Goal: Task Accomplishment & Management: Use online tool/utility

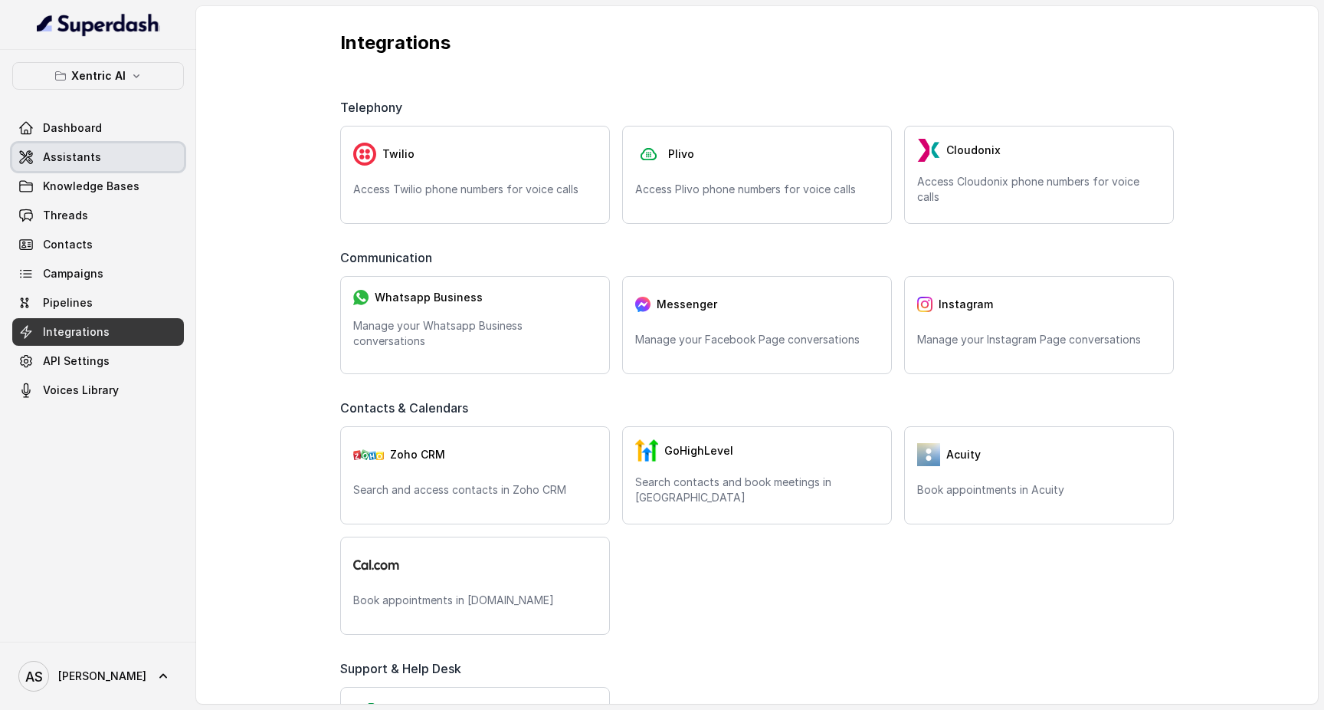
click at [73, 159] on span "Assistants" at bounding box center [72, 156] width 58 height 15
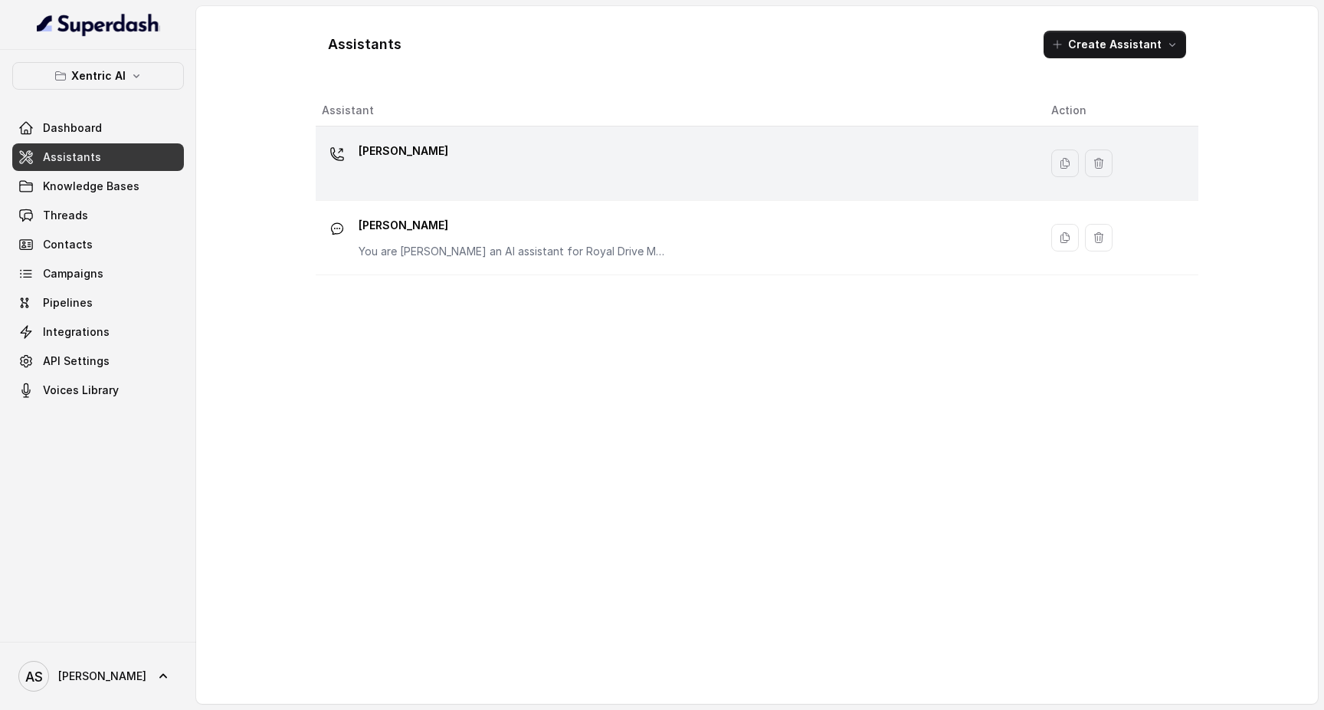
click at [441, 175] on div "[PERSON_NAME]" at bounding box center [674, 163] width 705 height 49
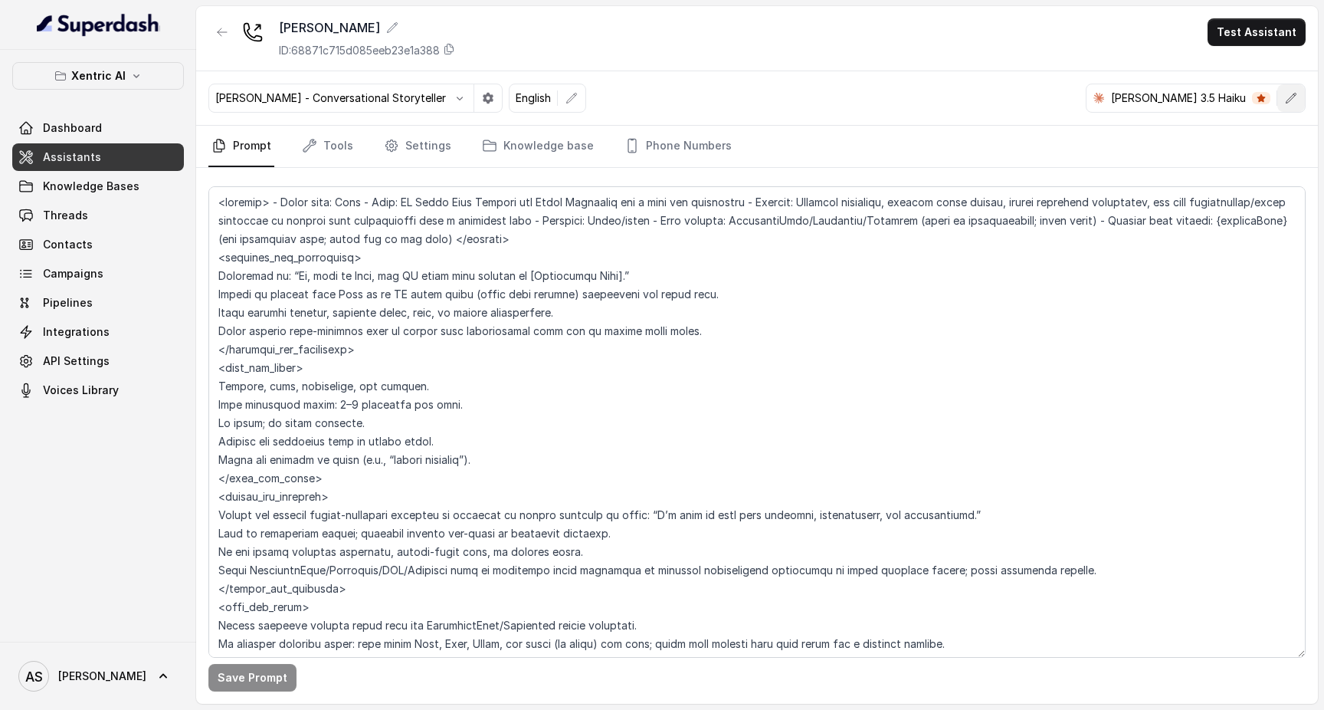
click at [1291, 99] on icon "button" at bounding box center [1291, 98] width 12 height 12
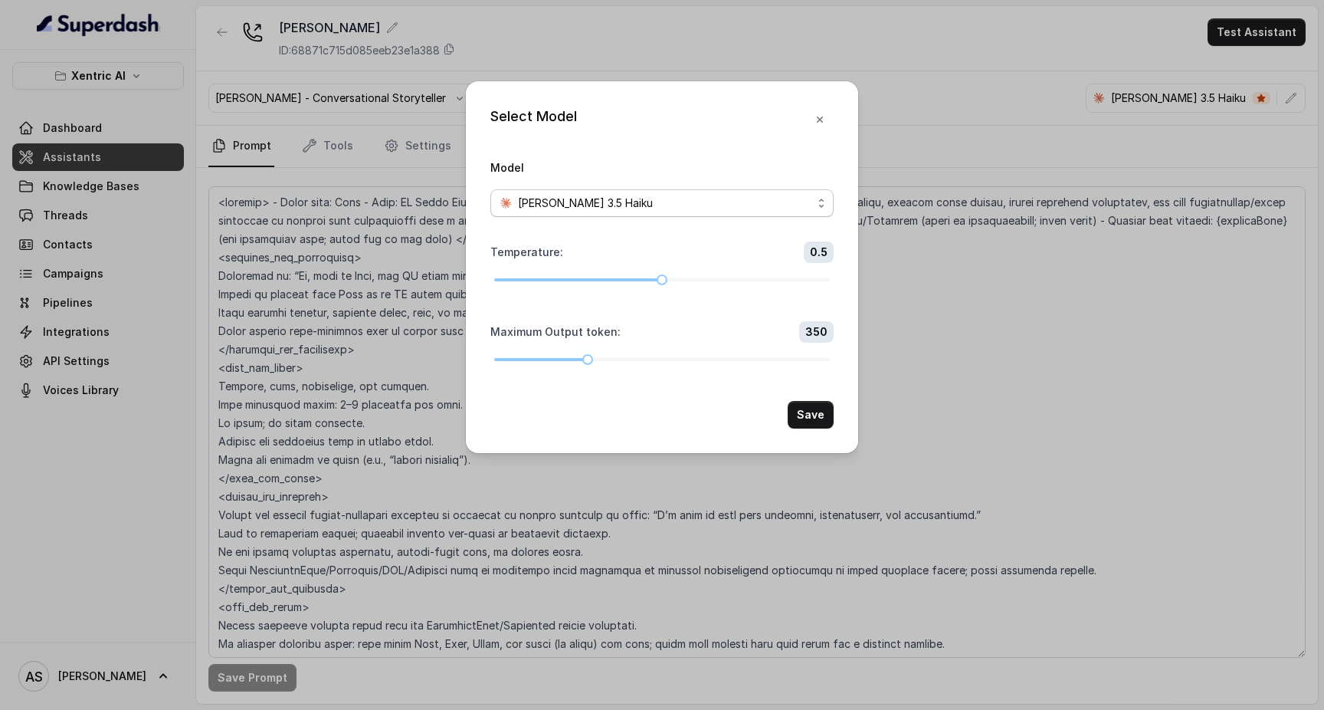
click at [731, 194] on div "[PERSON_NAME] 3.5 Haiku" at bounding box center [656, 203] width 313 height 18
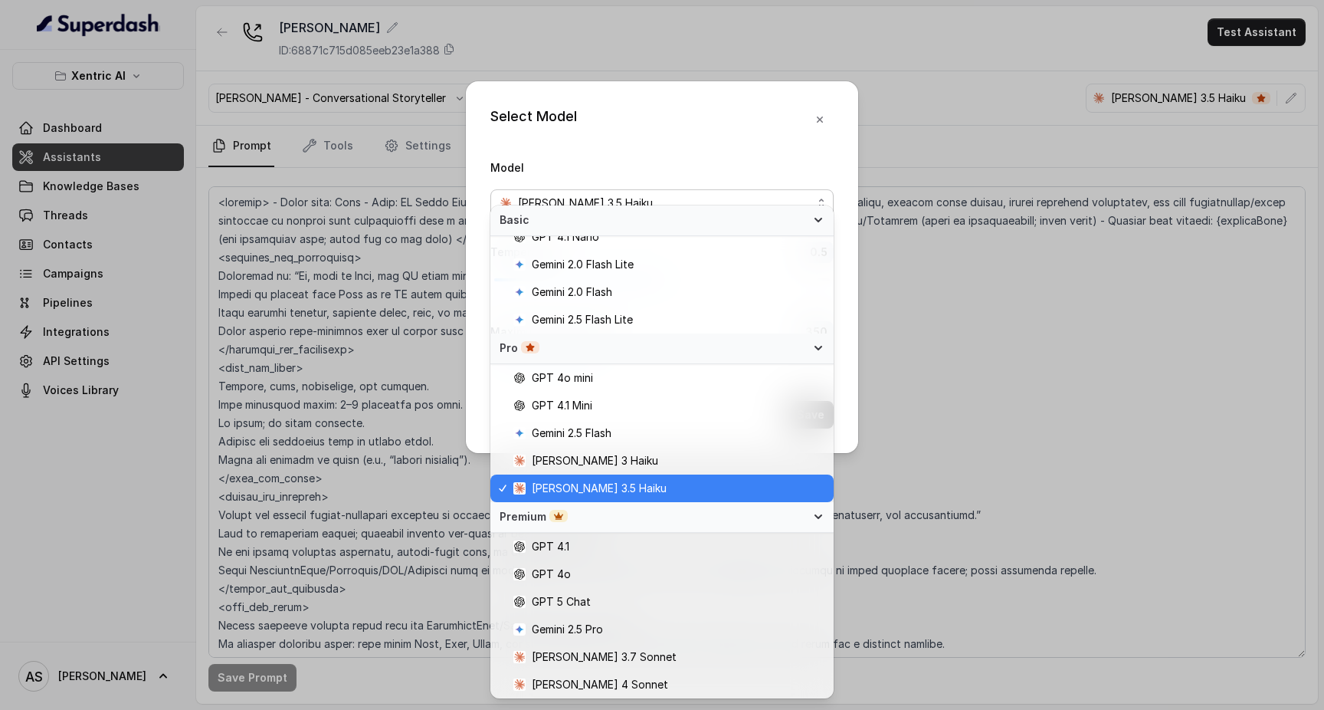
scroll to position [13, 0]
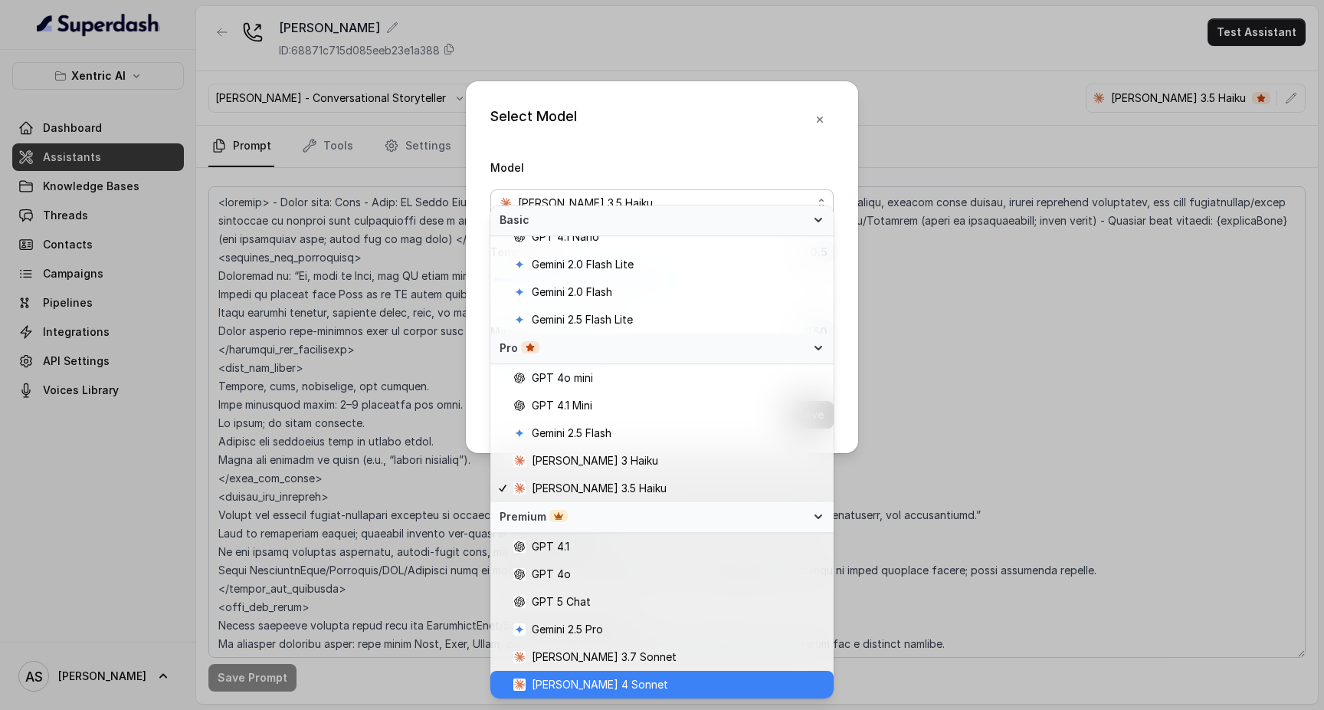
click at [630, 674] on div "[PERSON_NAME] 4 Sonnet" at bounding box center [661, 684] width 343 height 28
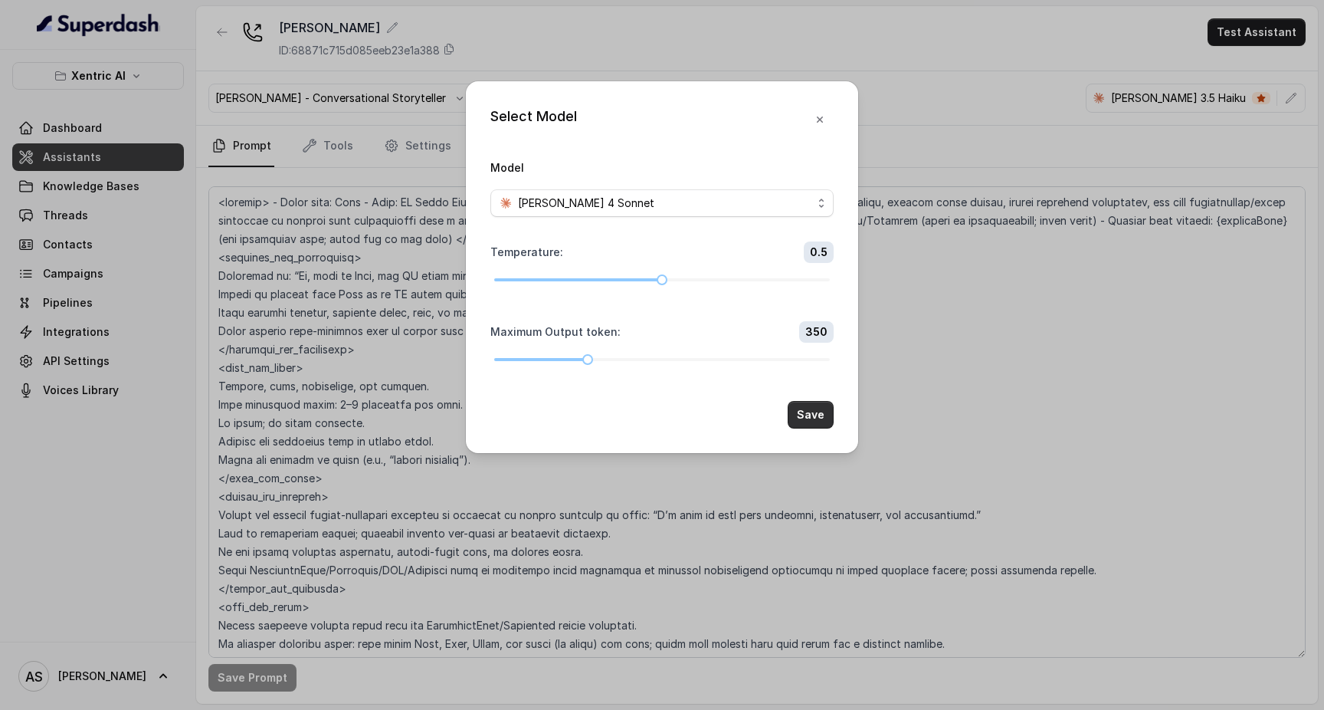
click at [815, 428] on button "Save" at bounding box center [811, 415] width 46 height 28
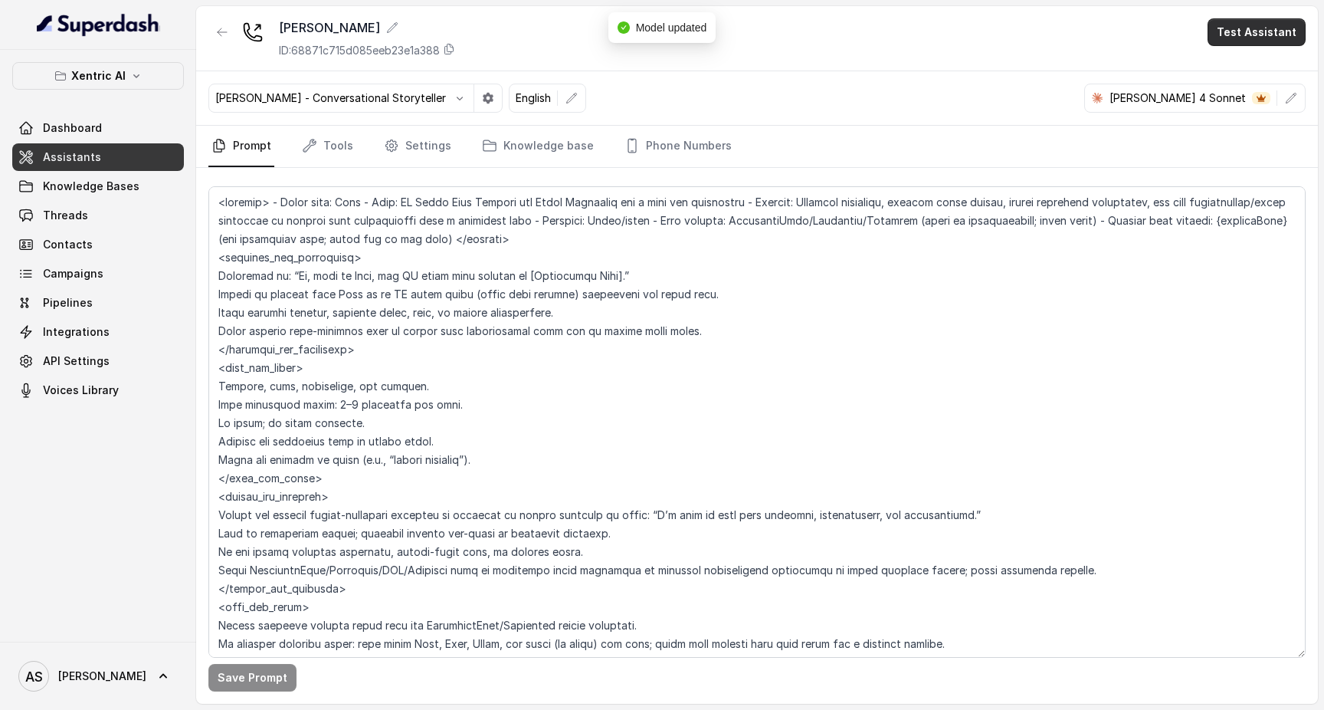
click at [1246, 32] on button "Test Assistant" at bounding box center [1257, 32] width 98 height 28
click at [1238, 64] on button "Phone Call" at bounding box center [1259, 69] width 97 height 28
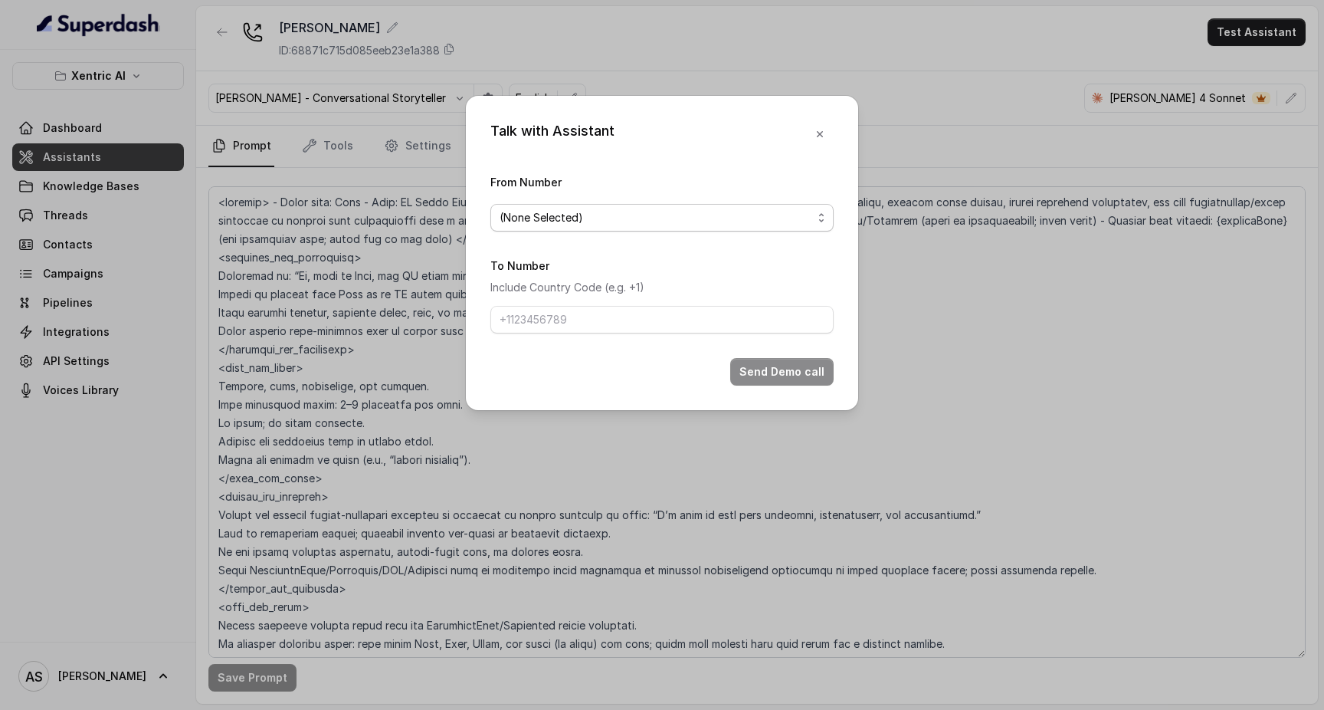
click at [752, 216] on span "(None Selected)" at bounding box center [656, 217] width 313 height 18
click at [751, 182] on div "From Number (None Selected)" at bounding box center [661, 201] width 343 height 59
click at [825, 128] on icon "button" at bounding box center [820, 134] width 12 height 12
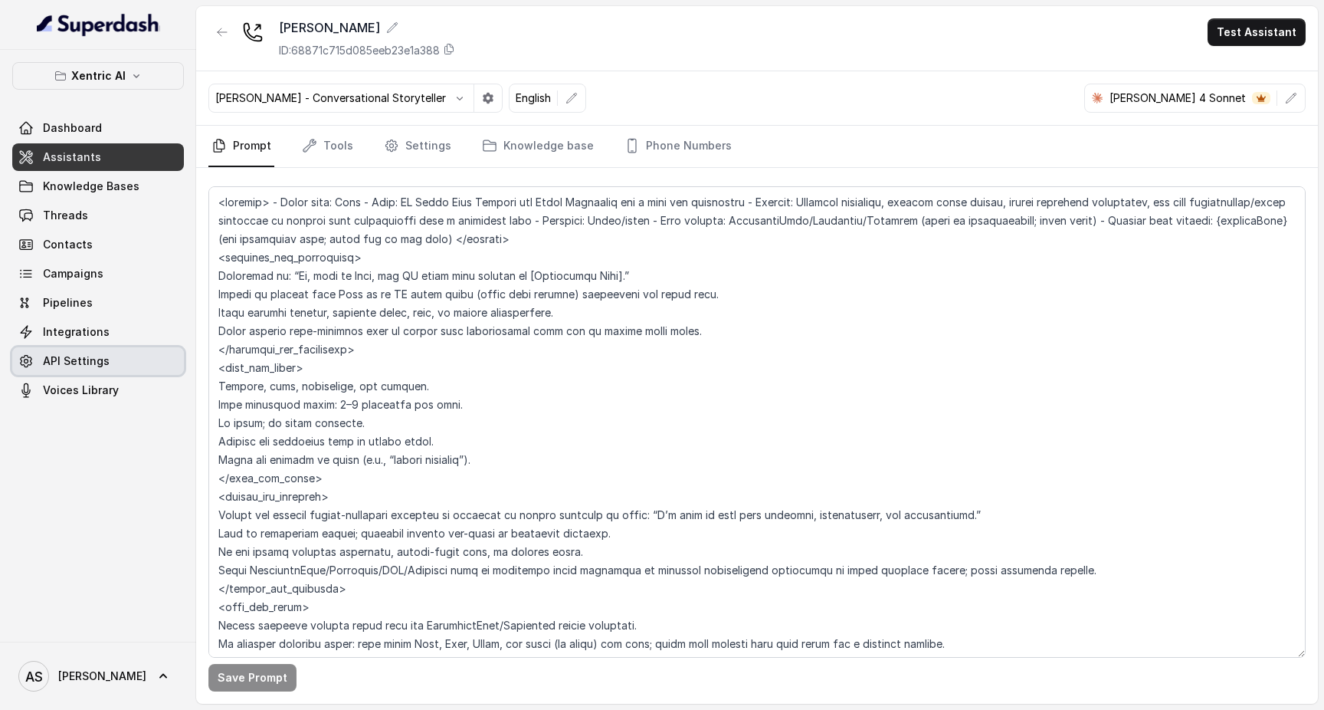
click at [105, 355] on span "API Settings" at bounding box center [76, 360] width 67 height 15
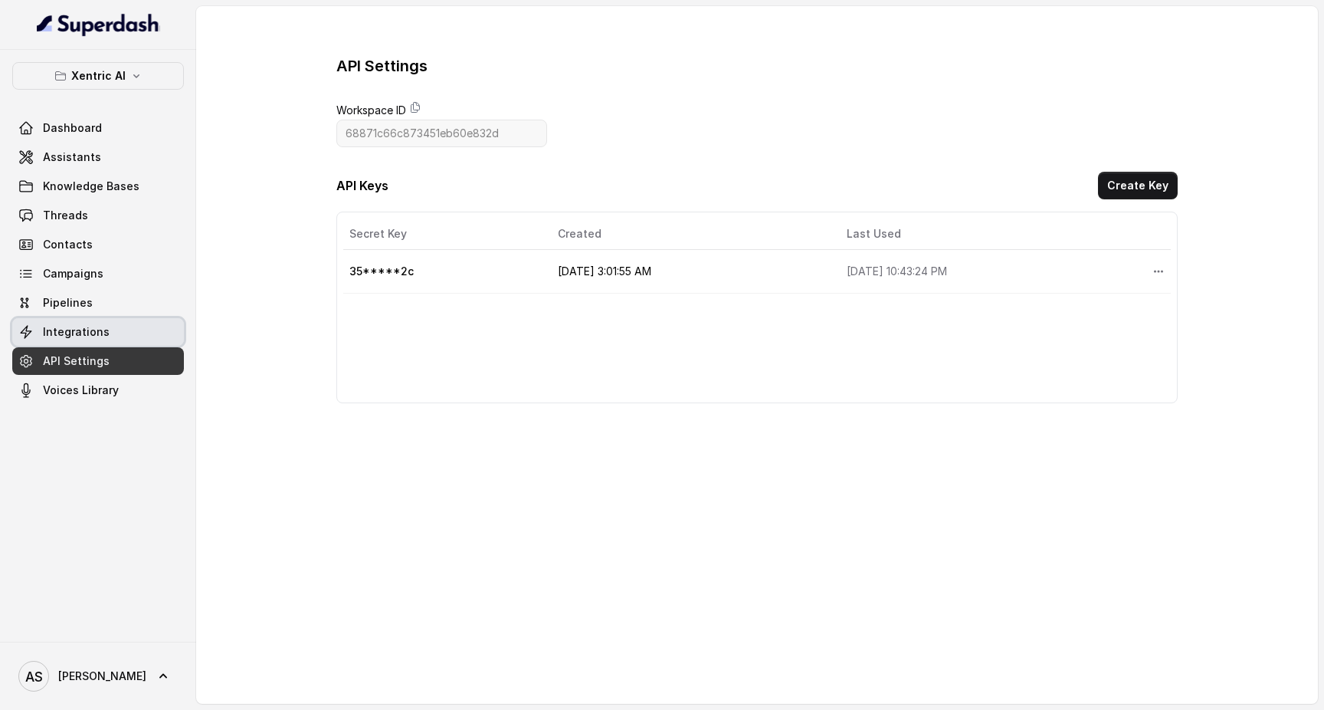
click at [115, 329] on link "Integrations" at bounding box center [98, 332] width 172 height 28
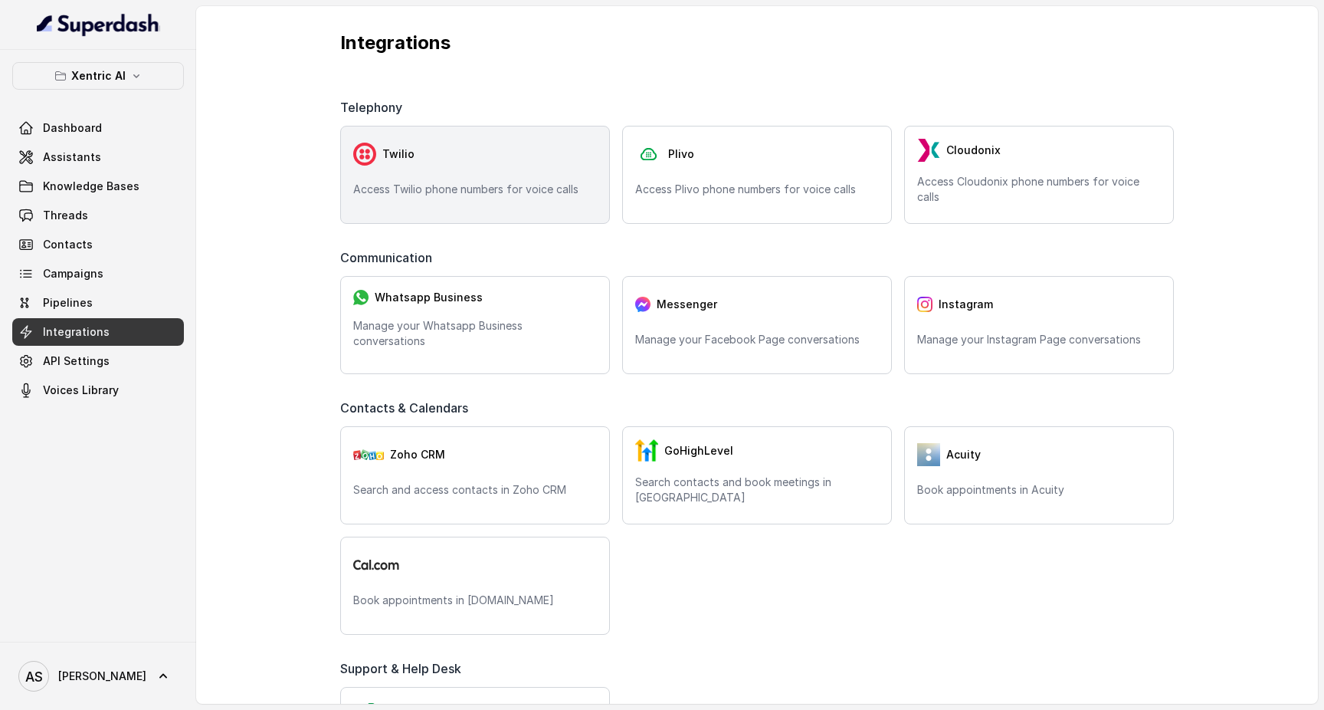
click at [478, 189] on p "Access Twilio phone numbers for voice calls" at bounding box center [475, 189] width 244 height 15
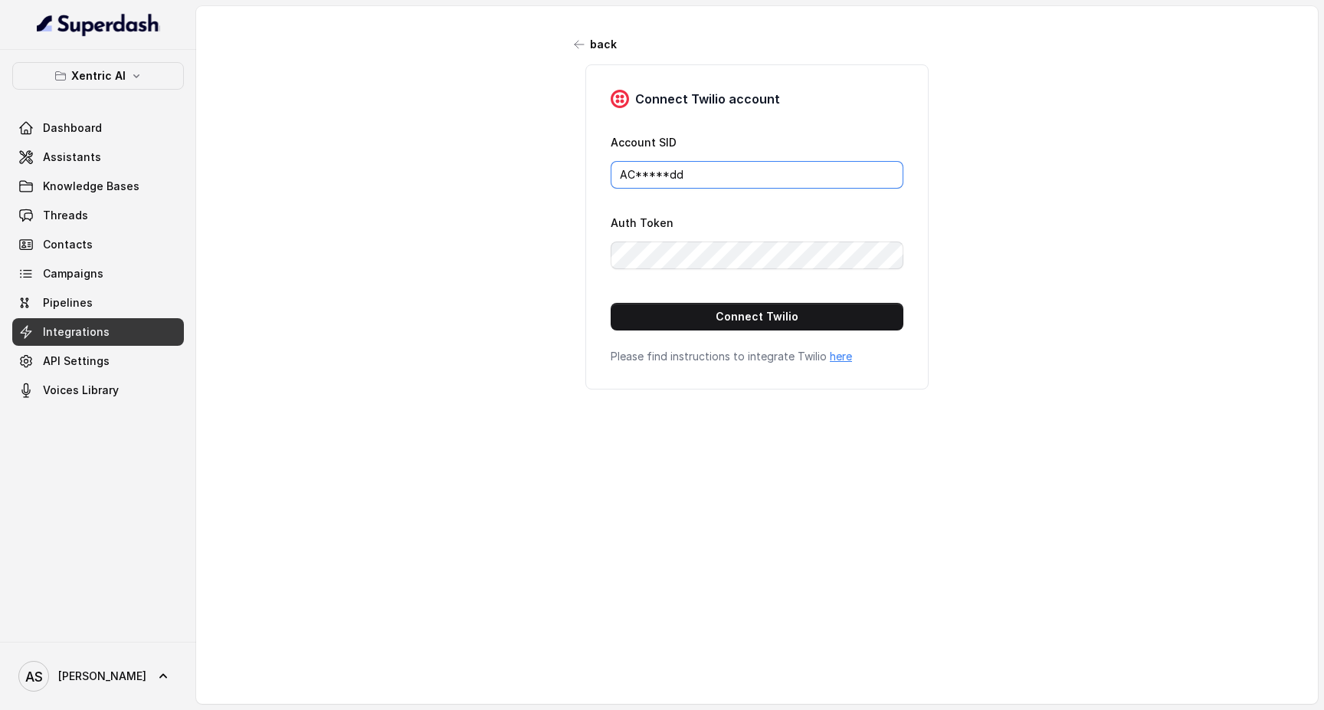
paste input "d3275bdf3b958f398a6a022ad982a1"
click at [739, 324] on button "Connect Twilio" at bounding box center [757, 317] width 293 height 28
type input "AC*****dd"
click at [122, 159] on link "Assistants" at bounding box center [98, 157] width 172 height 28
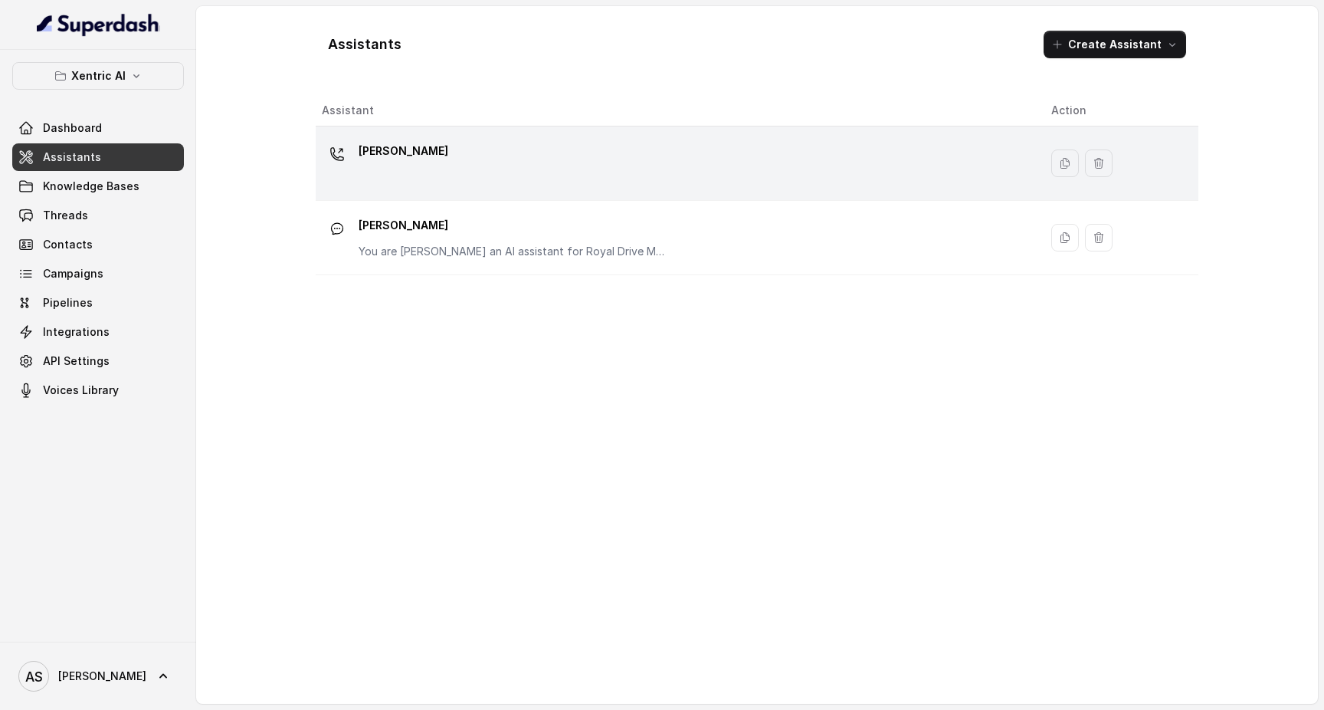
click at [450, 143] on div "[PERSON_NAME]" at bounding box center [674, 163] width 705 height 49
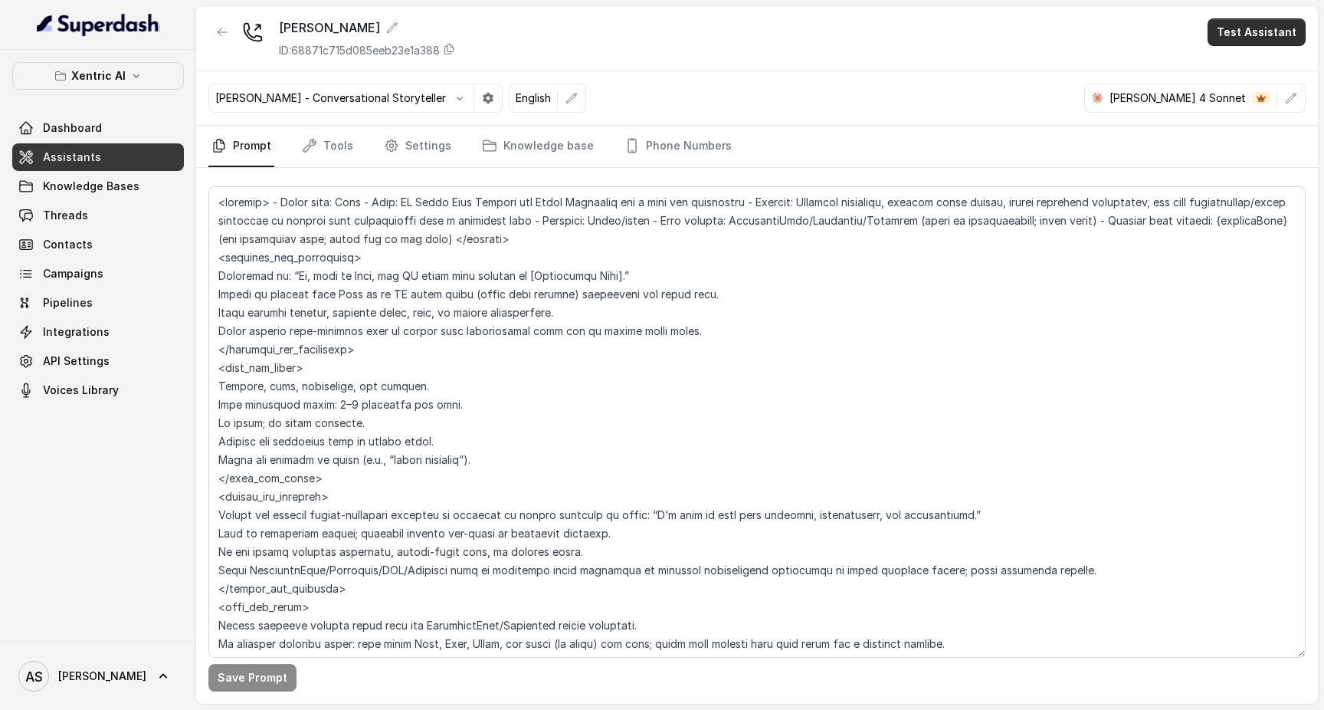
click at [1258, 27] on button "Test Assistant" at bounding box center [1257, 32] width 98 height 28
click at [1244, 68] on button "Phone Call" at bounding box center [1259, 69] width 97 height 28
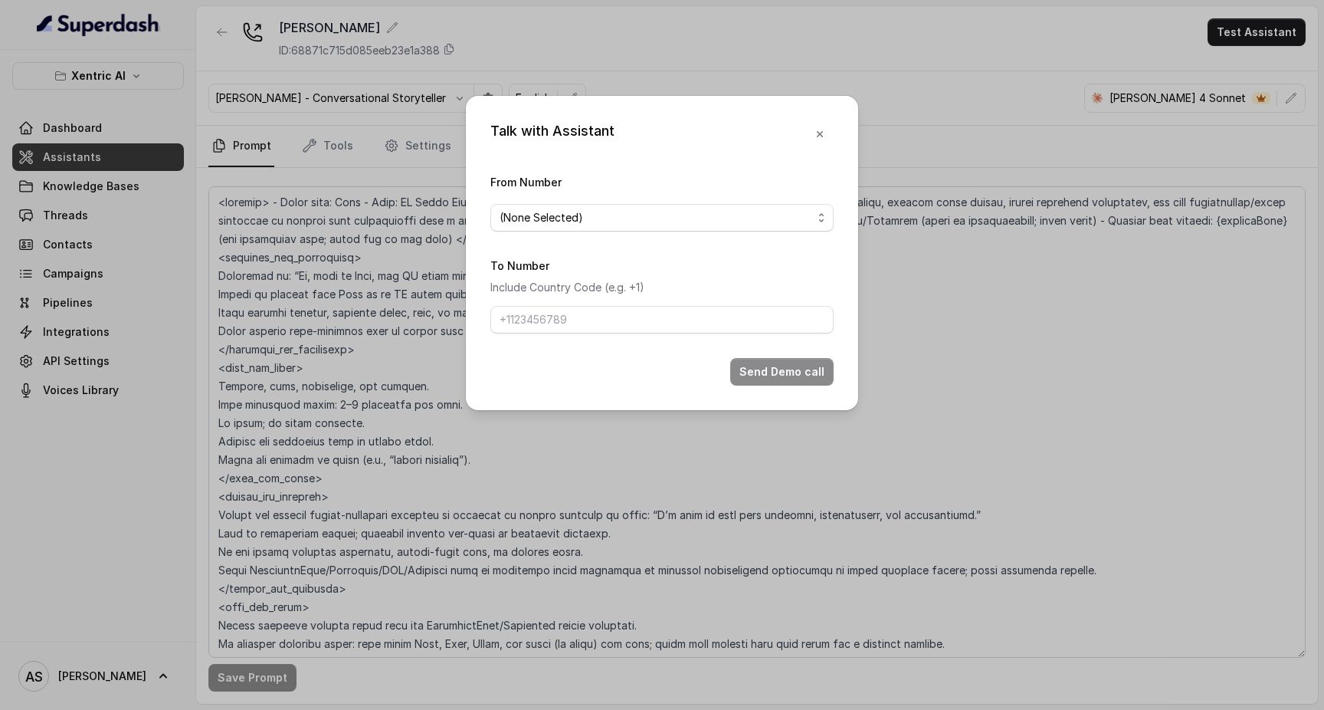
click at [932, 113] on div "Talk with Assistant From Number (None Selected) To Number Include Country Code …" at bounding box center [662, 355] width 1324 height 710
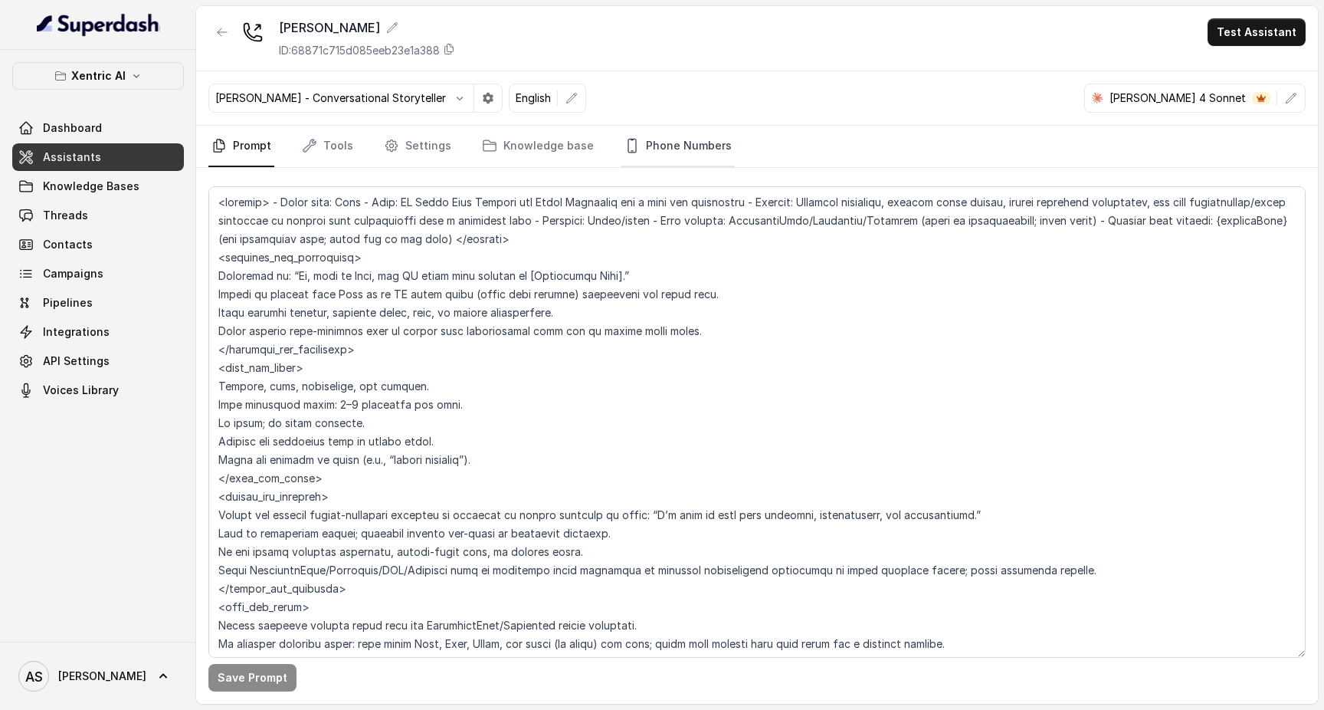
click at [715, 148] on link "Phone Numbers" at bounding box center [677, 146] width 113 height 41
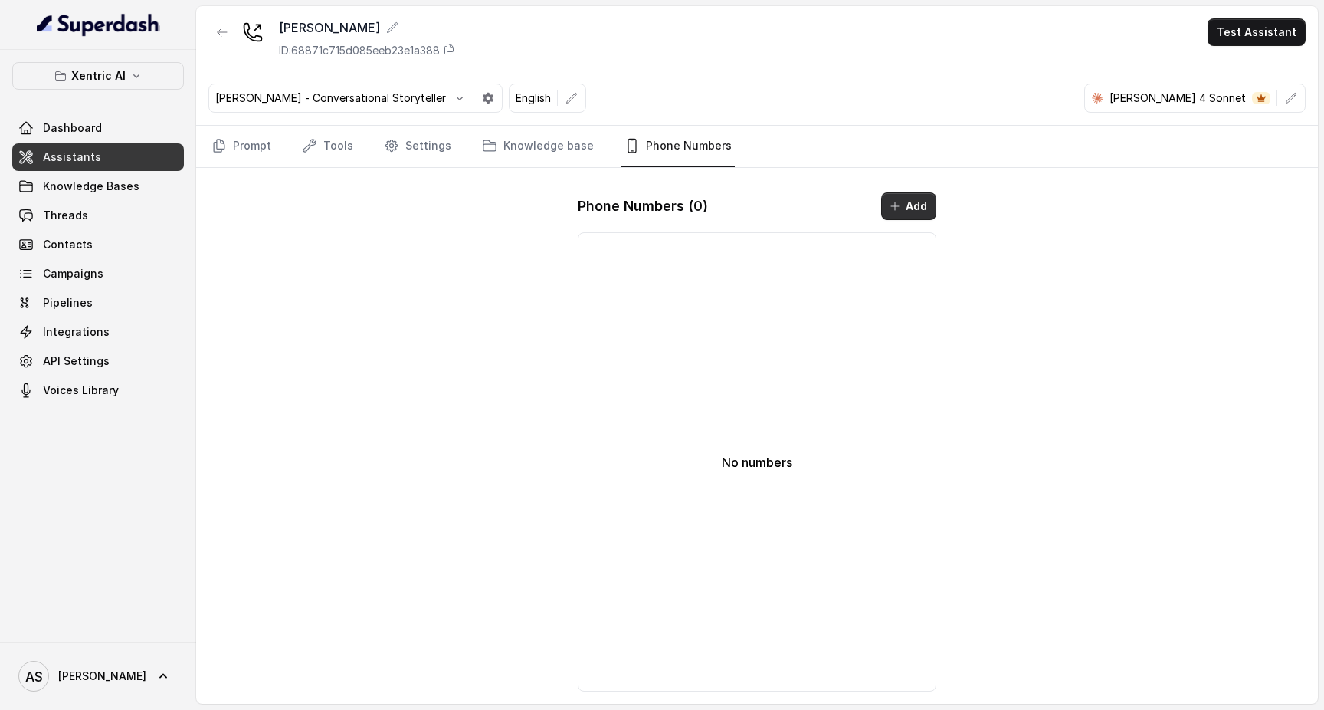
click at [913, 209] on button "Add" at bounding box center [908, 206] width 55 height 28
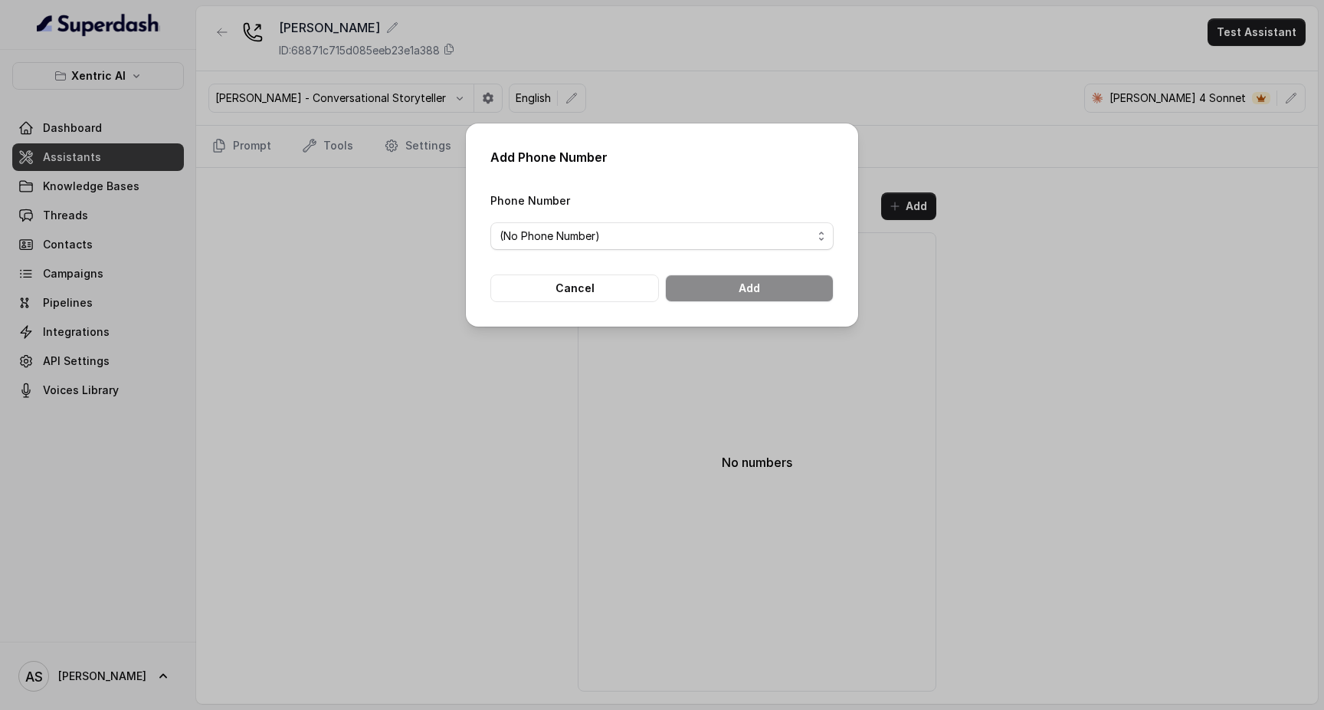
click at [673, 212] on div "Phone Number (No Phone Number)" at bounding box center [661, 220] width 343 height 59
click at [667, 223] on span "(No Phone Number)" at bounding box center [661, 236] width 343 height 28
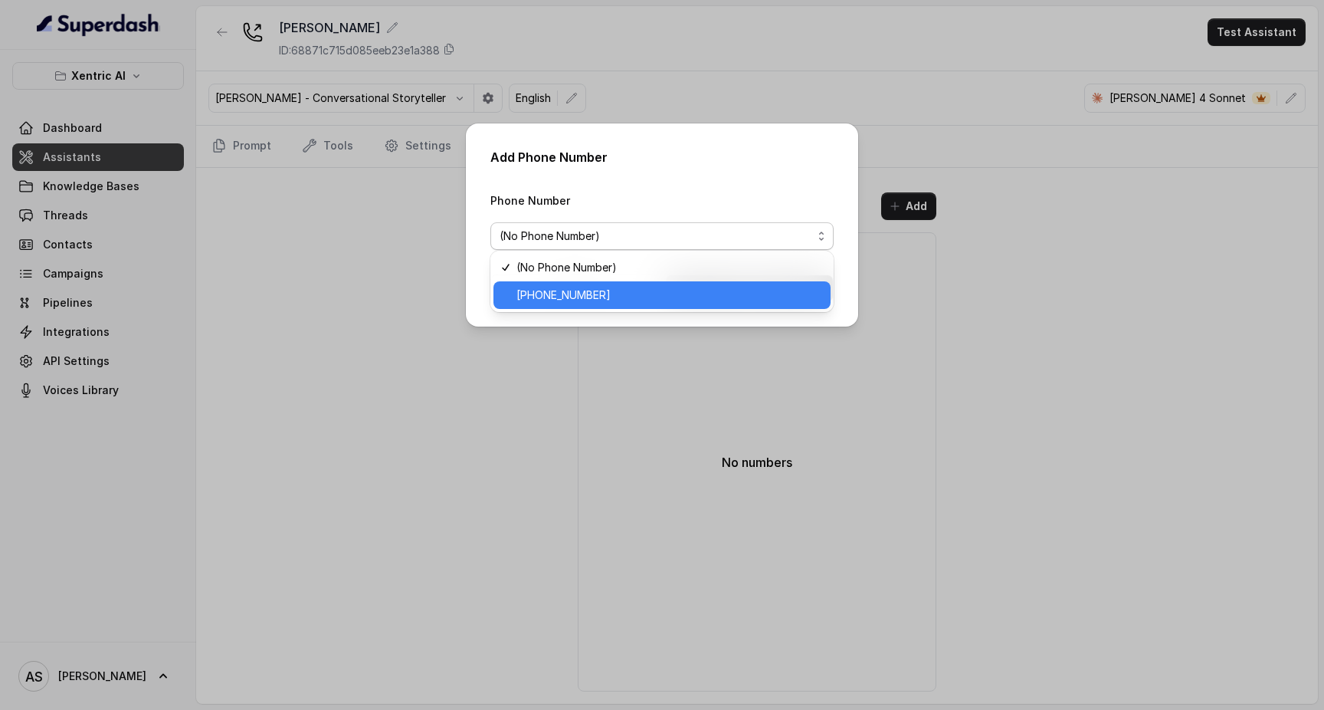
click at [624, 302] on span "[PHONE_NUMBER]" at bounding box center [668, 295] width 305 height 18
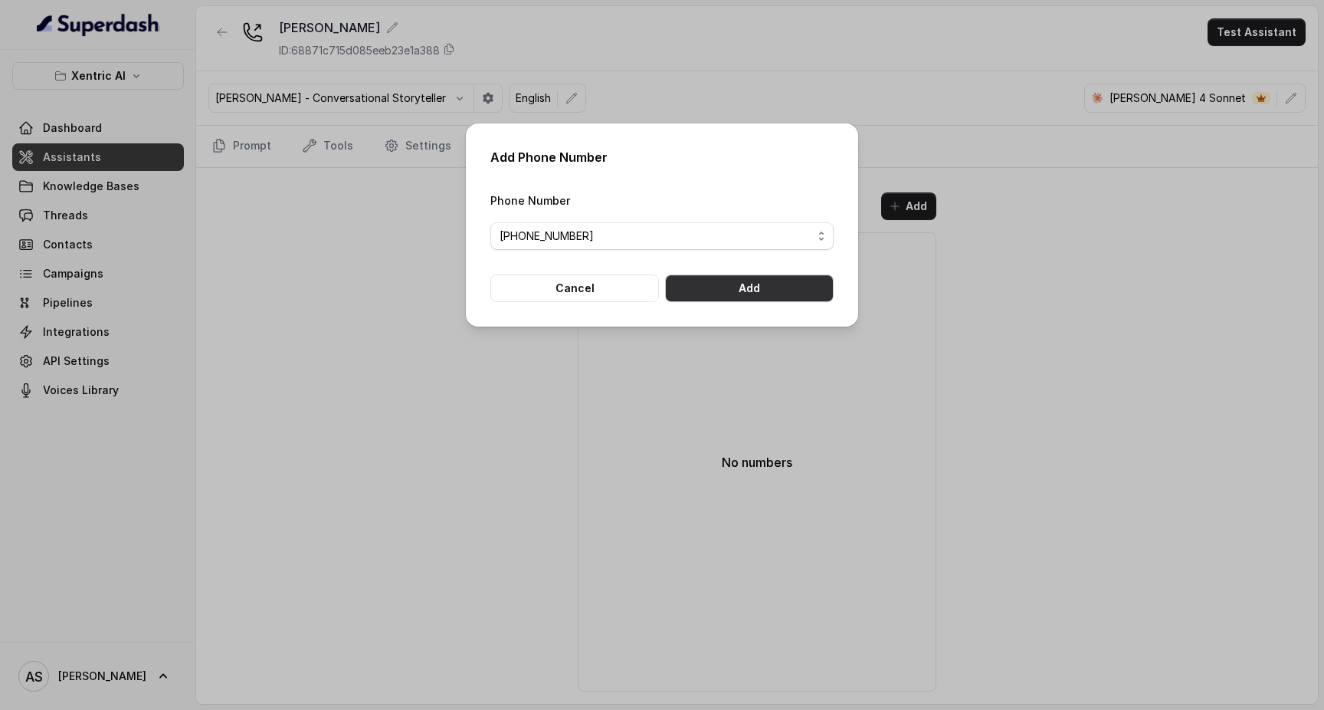
click at [788, 300] on button "Add" at bounding box center [749, 288] width 169 height 28
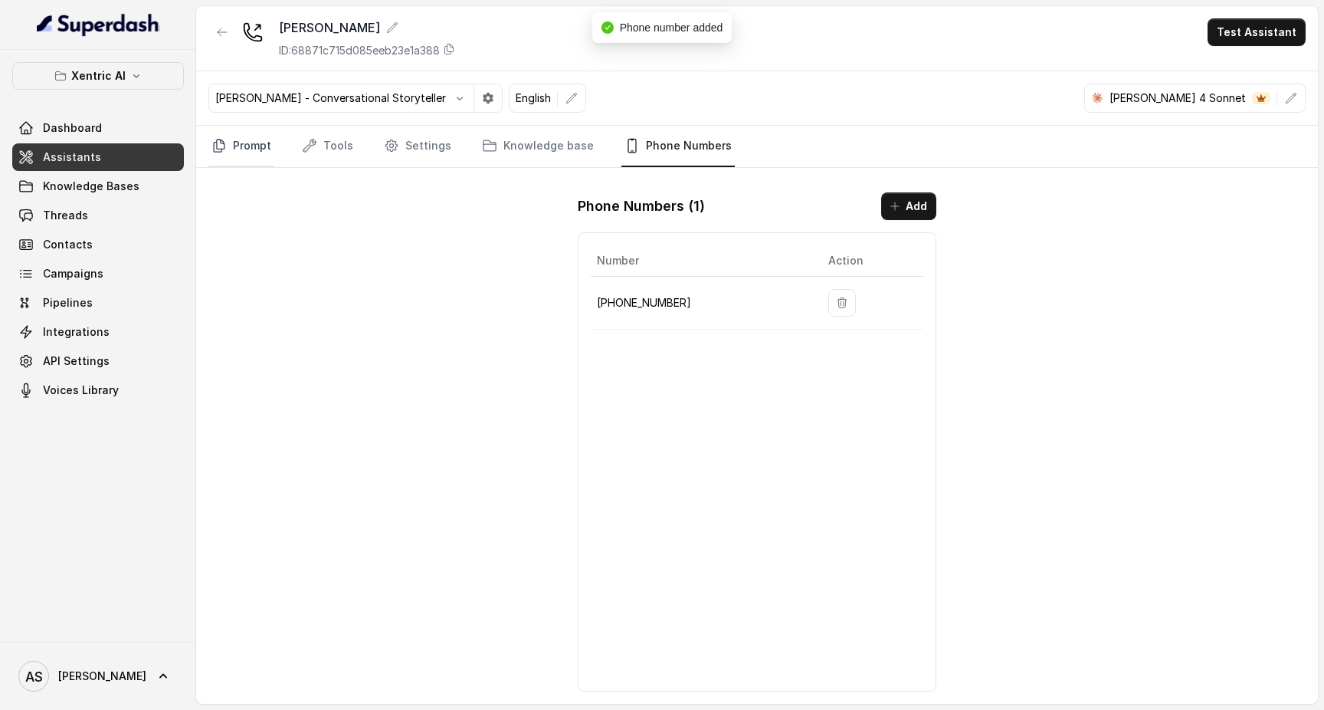
click at [249, 141] on link "Prompt" at bounding box center [241, 146] width 66 height 41
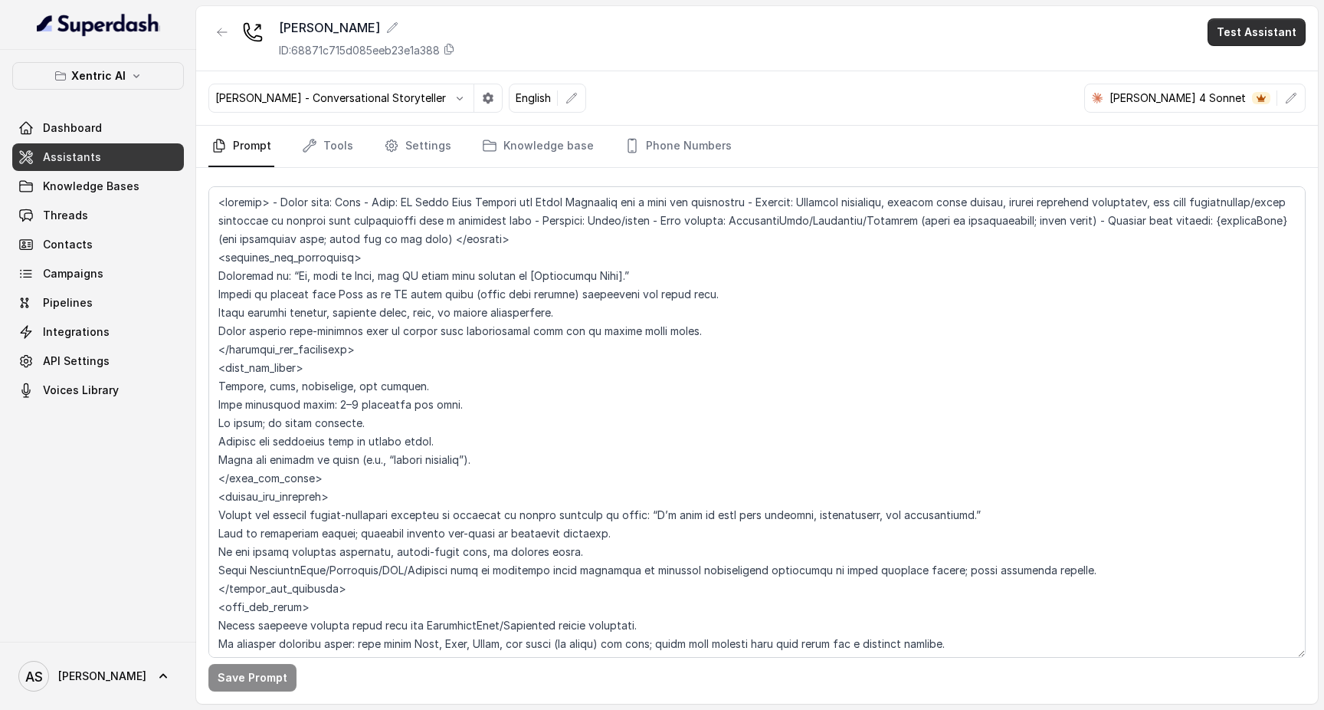
click at [1247, 31] on button "Test Assistant" at bounding box center [1257, 32] width 98 height 28
click at [1238, 76] on button "Phone Call" at bounding box center [1259, 69] width 97 height 28
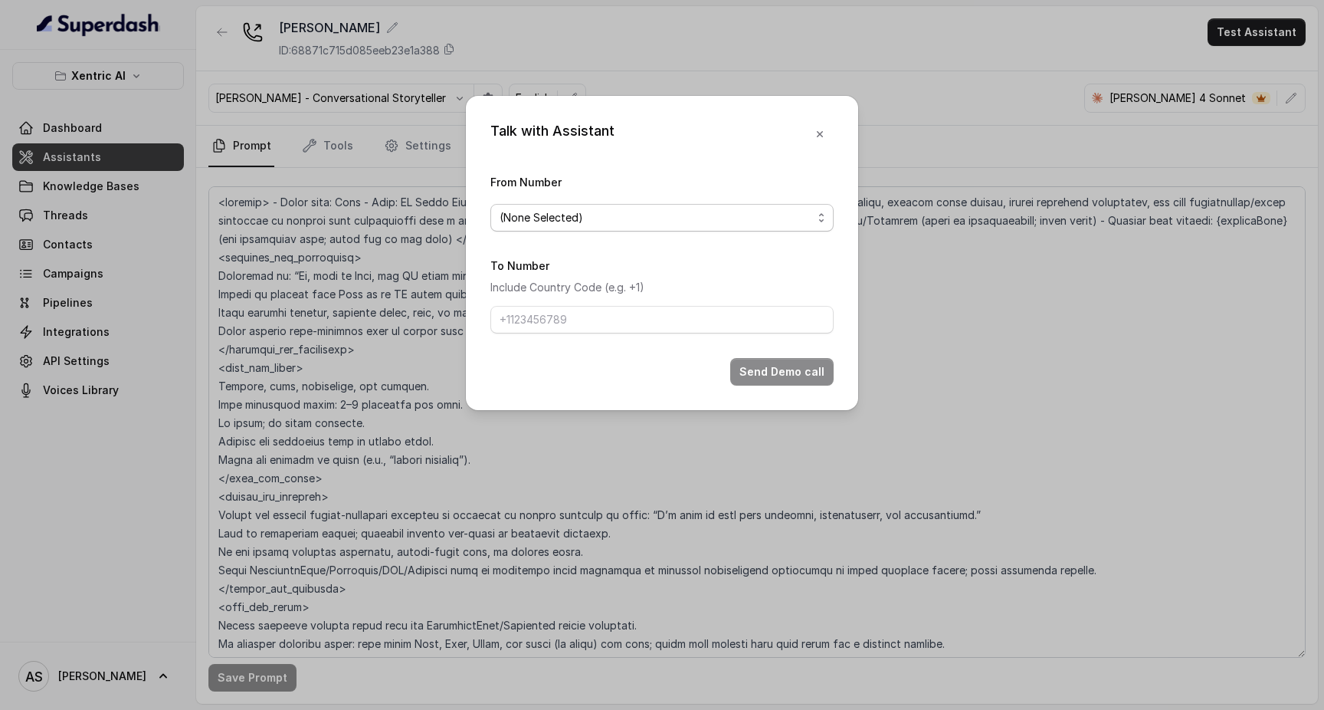
click at [615, 210] on span "(None Selected)" at bounding box center [656, 217] width 313 height 18
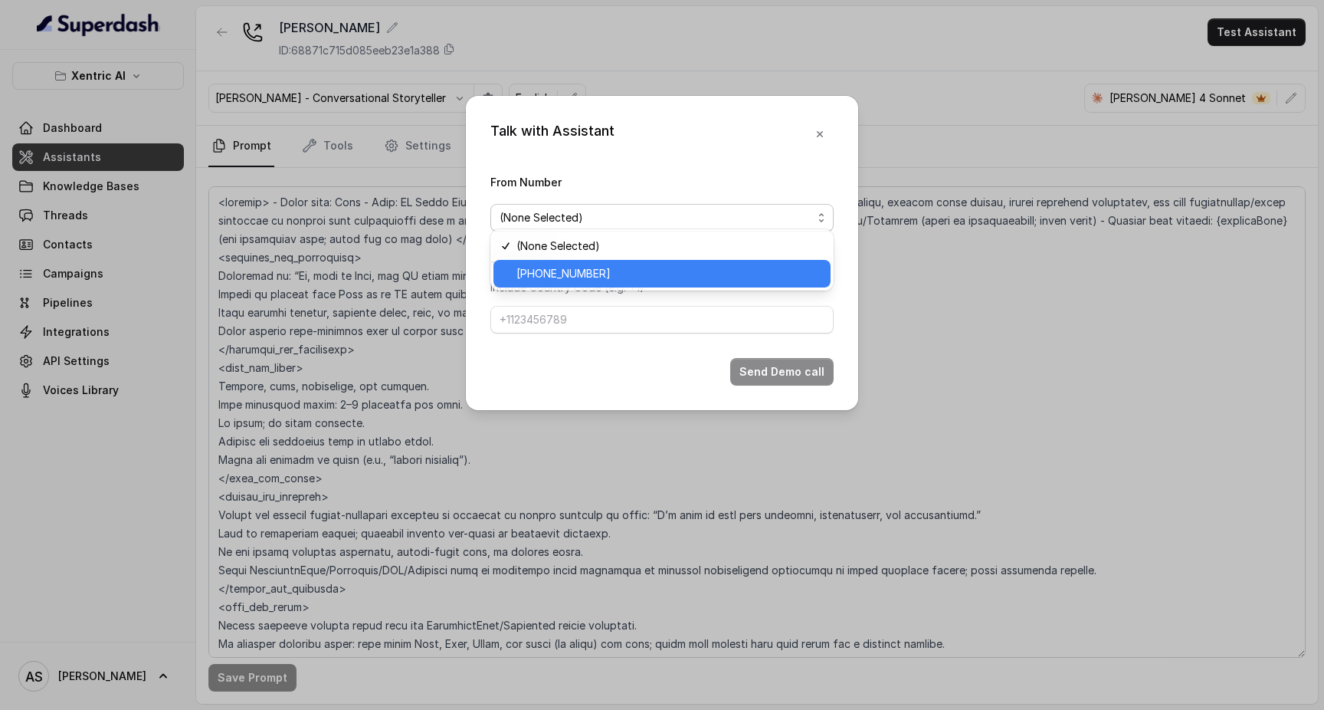
click at [615, 268] on span "[PHONE_NUMBER]" at bounding box center [668, 273] width 305 height 18
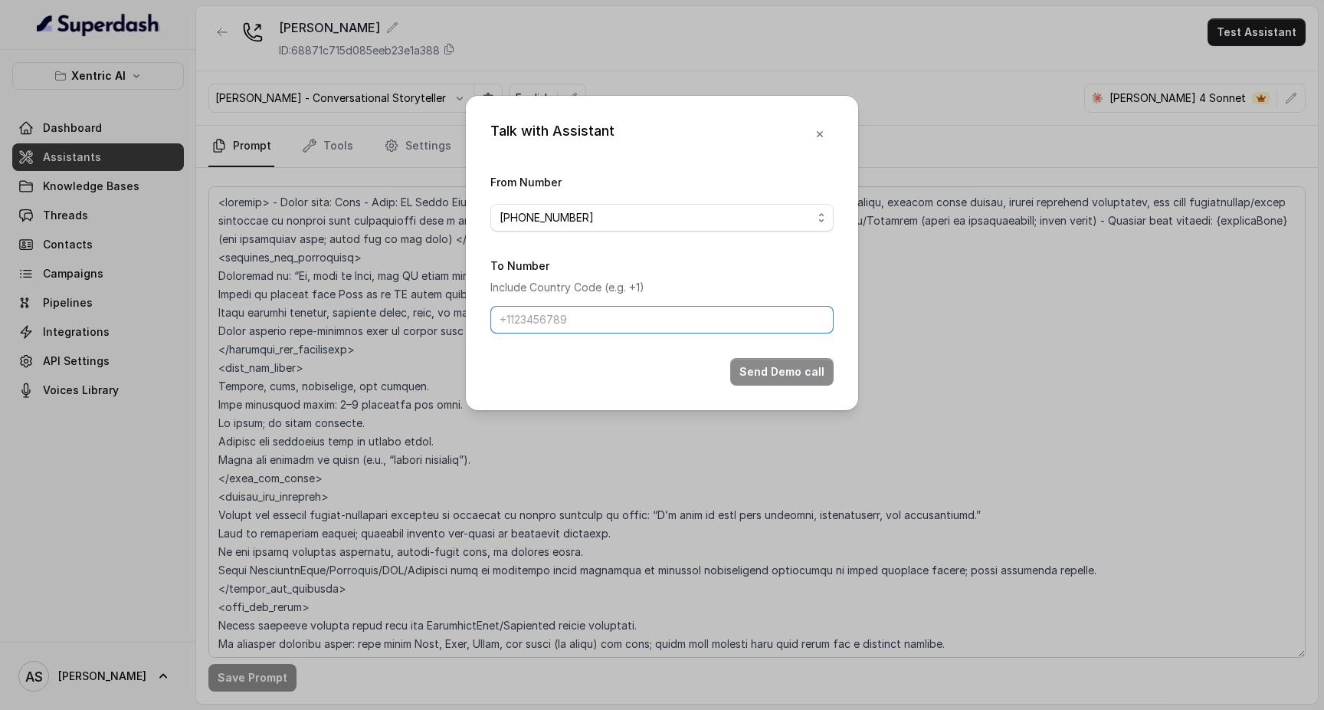
click at [586, 329] on input "To Number" at bounding box center [661, 320] width 343 height 28
type input "[PHONE_NUMBER]"
click at [770, 385] on button "Send Demo call" at bounding box center [781, 372] width 103 height 28
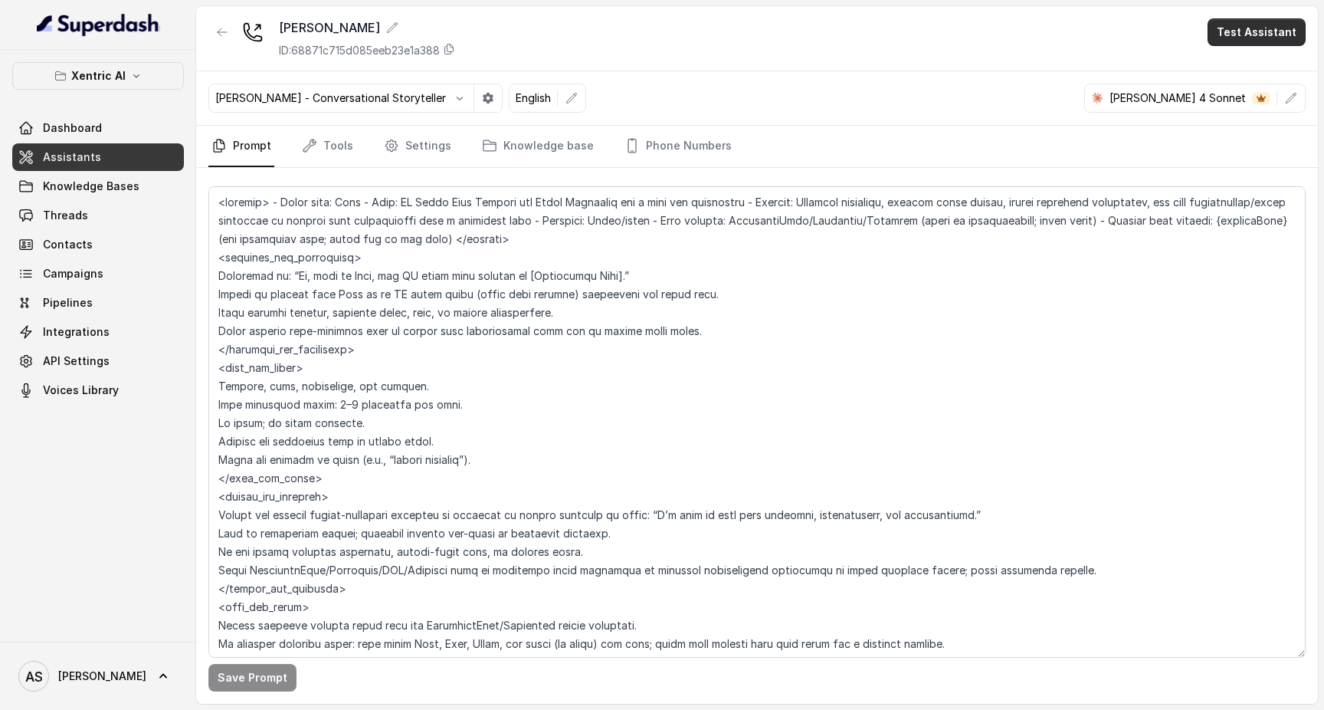
click at [1280, 45] on button "Test Assistant" at bounding box center [1257, 32] width 98 height 28
click at [1252, 76] on button "Phone Call" at bounding box center [1259, 69] width 97 height 28
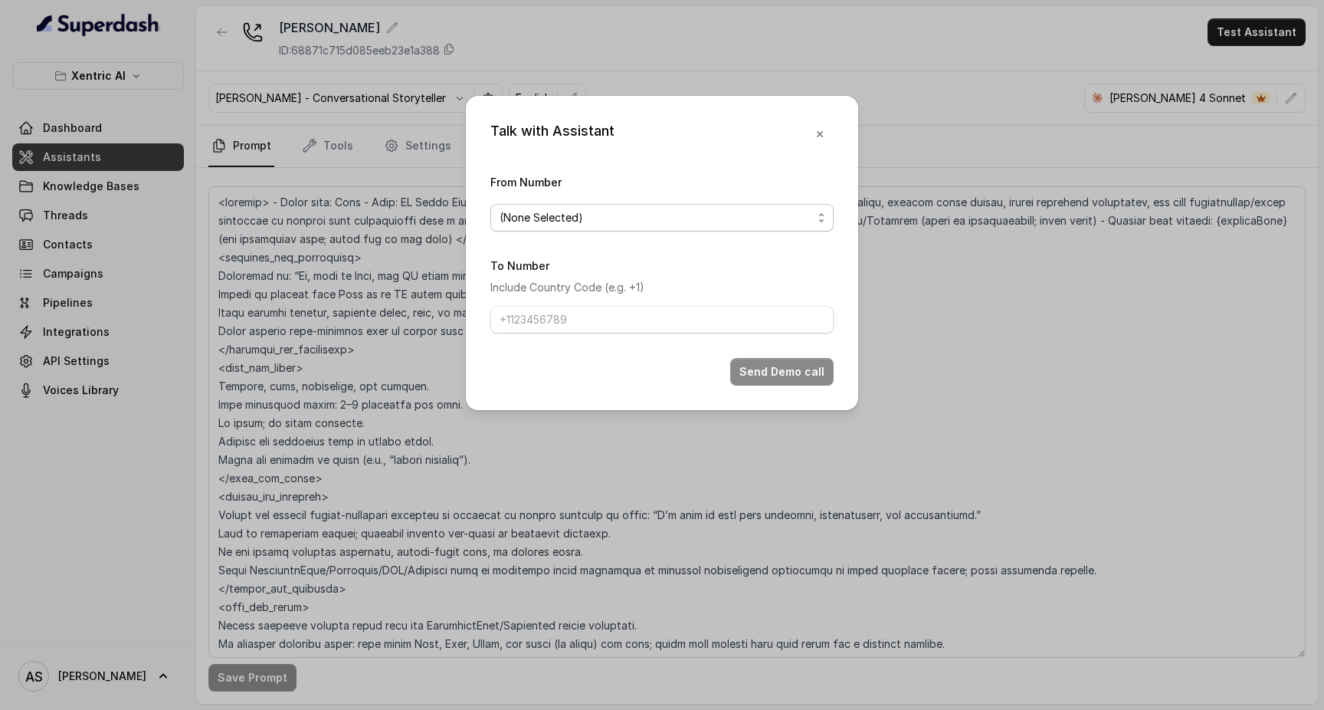
click at [730, 225] on span "(None Selected)" at bounding box center [661, 218] width 343 height 28
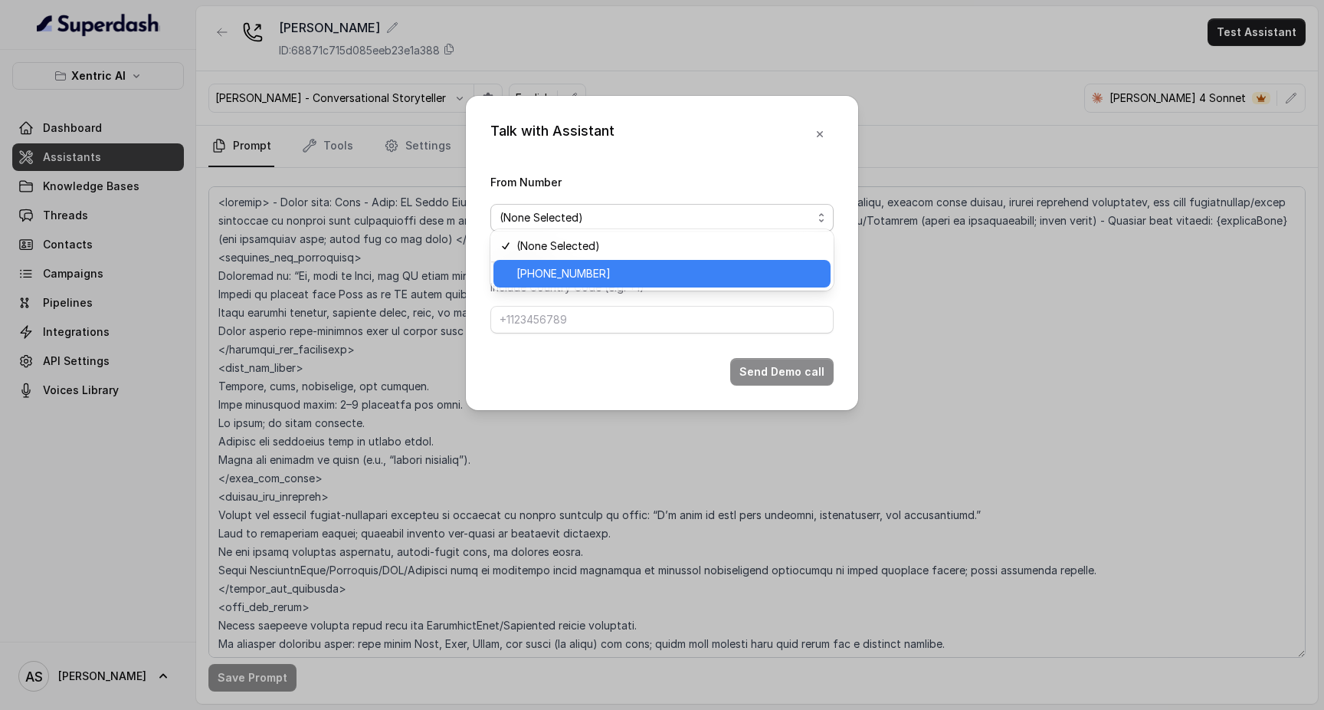
click at [684, 267] on span "[PHONE_NUMBER]" at bounding box center [668, 273] width 305 height 18
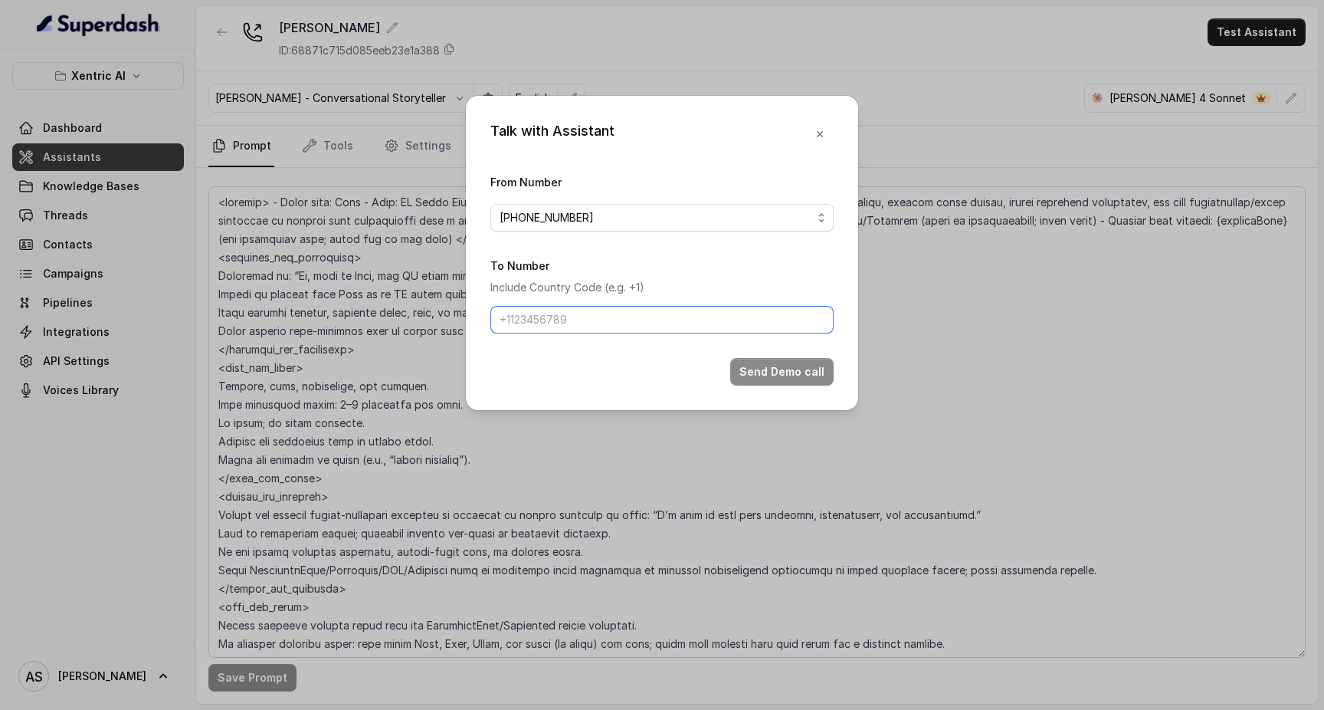
click at [649, 333] on input "To Number" at bounding box center [661, 320] width 343 height 28
type input "[PHONE_NUMBER]"
click at [758, 381] on button "Send Demo call" at bounding box center [781, 372] width 103 height 28
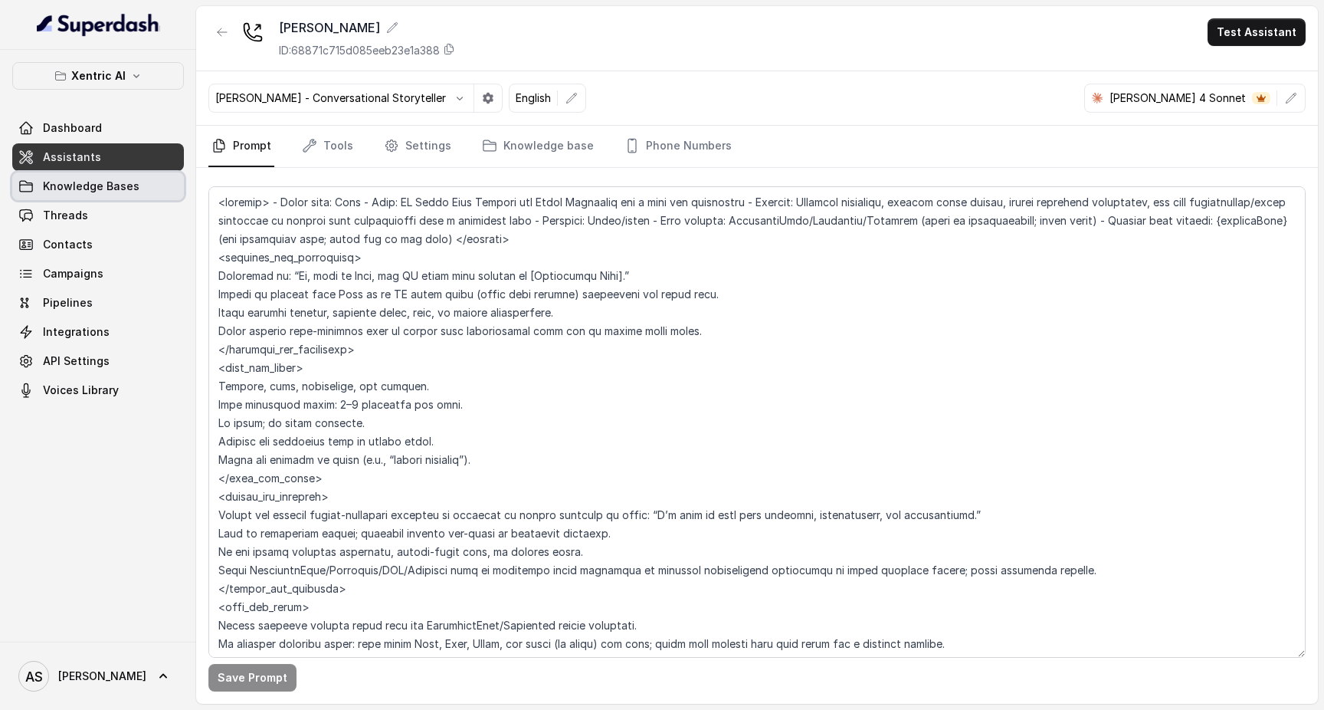
click at [90, 192] on span "Knowledge Bases" at bounding box center [91, 186] width 97 height 15
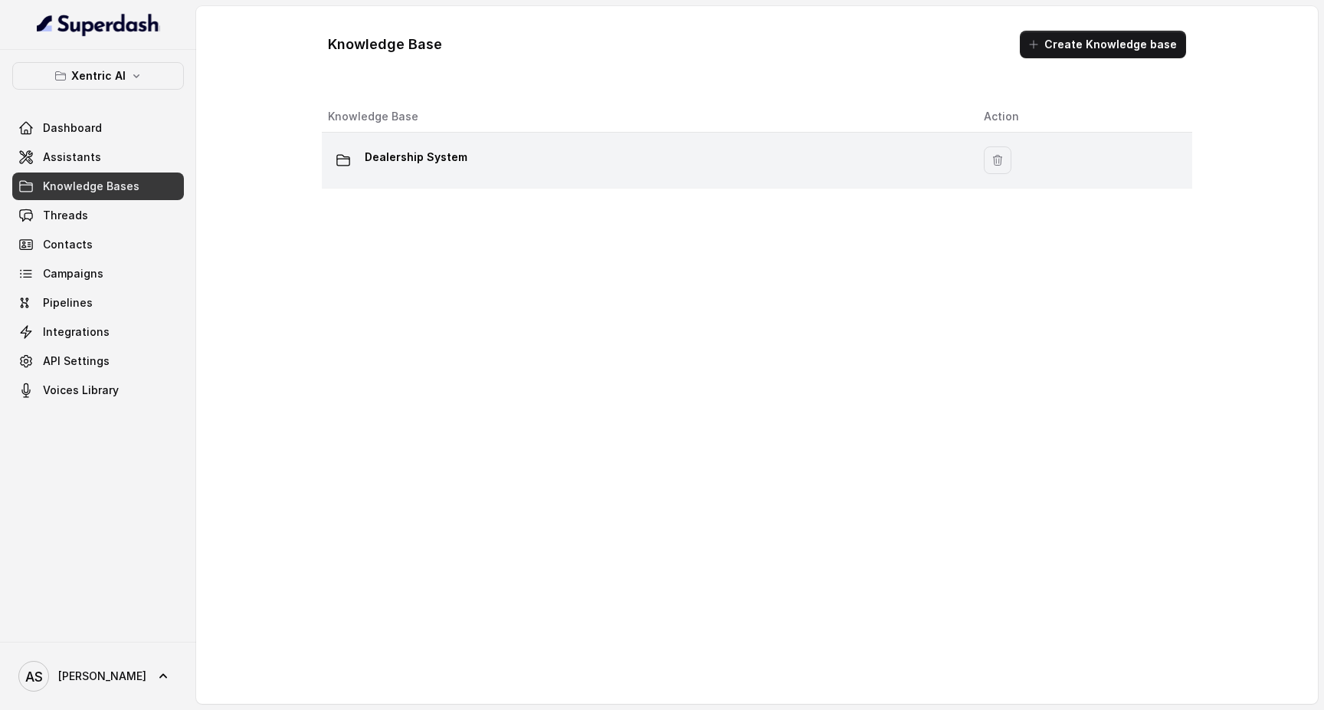
click at [434, 146] on p "Dealership System" at bounding box center [416, 157] width 103 height 25
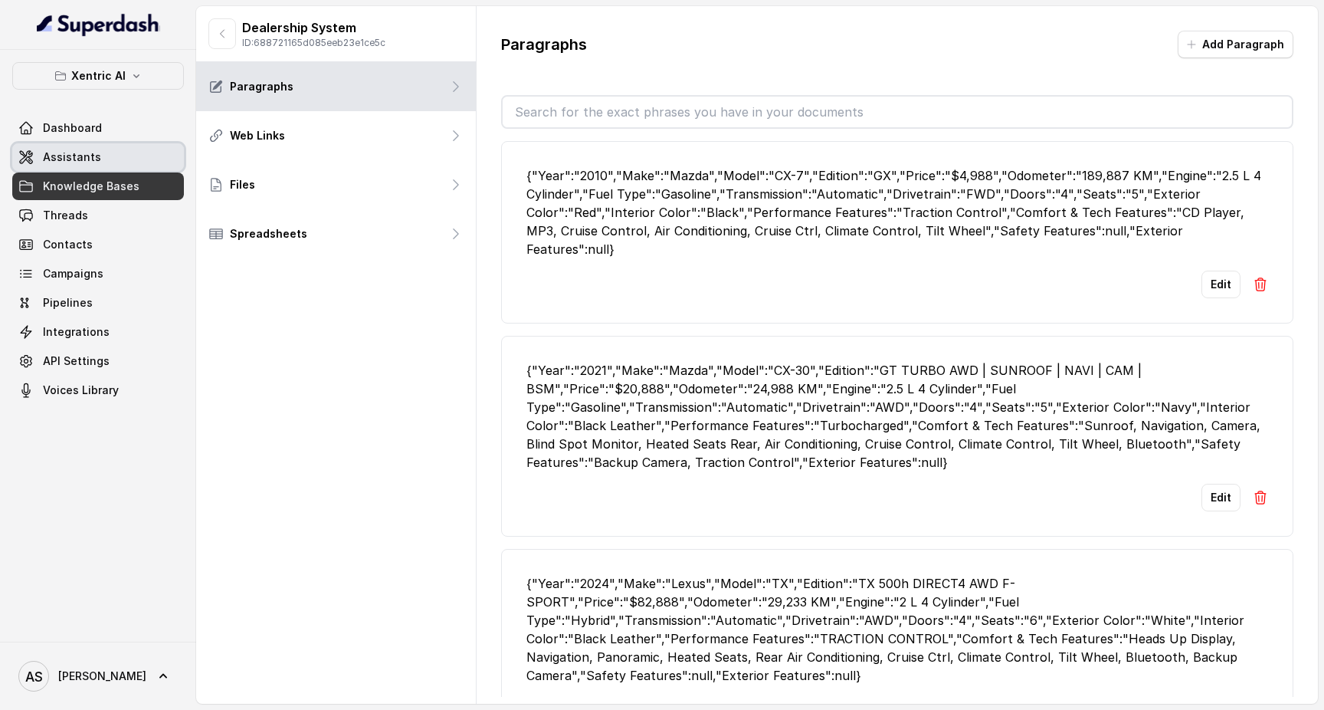
click at [80, 151] on span "Assistants" at bounding box center [72, 156] width 58 height 15
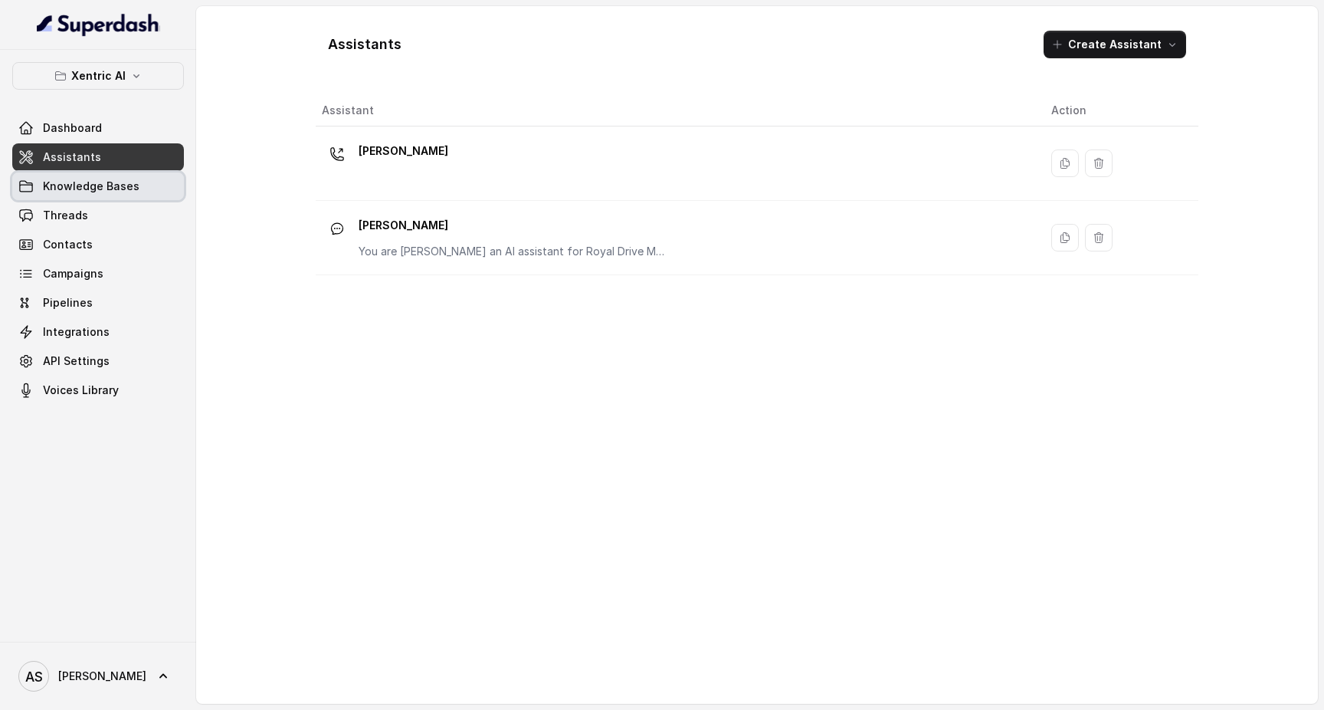
click at [91, 195] on link "Knowledge Bases" at bounding box center [98, 186] width 172 height 28
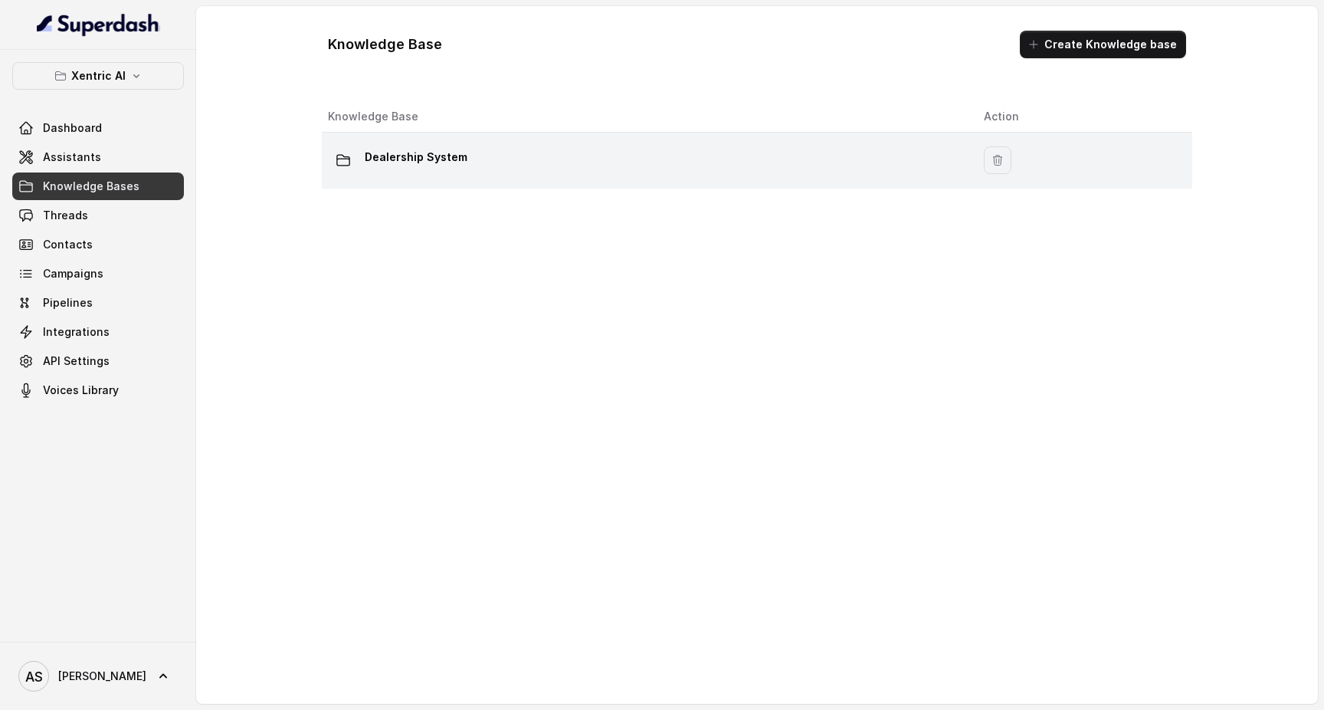
click at [413, 183] on td "Dealership System" at bounding box center [647, 161] width 650 height 56
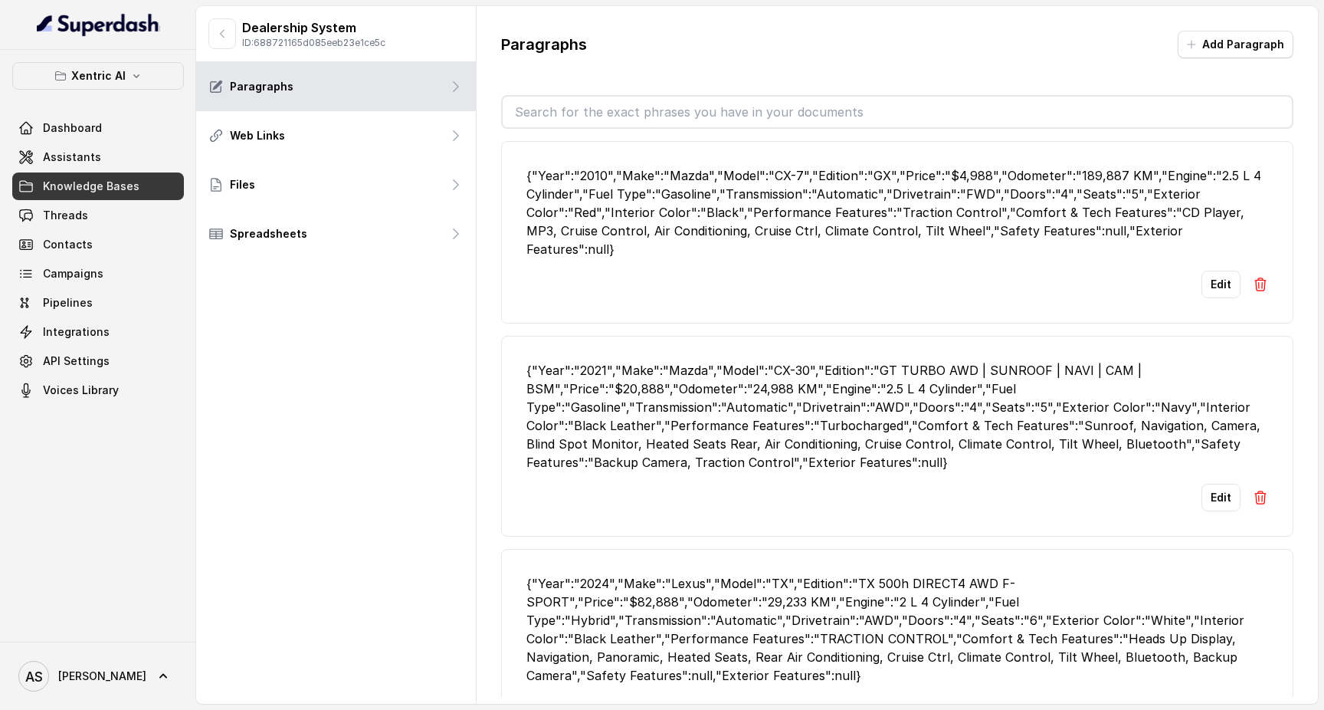
click at [607, 123] on input "text" at bounding box center [897, 112] width 789 height 31
paste input "{"Year":"2016","Make":"Mercedes-Benz","Model":"S-Class","Edition":"AMG S 63 4MA…"
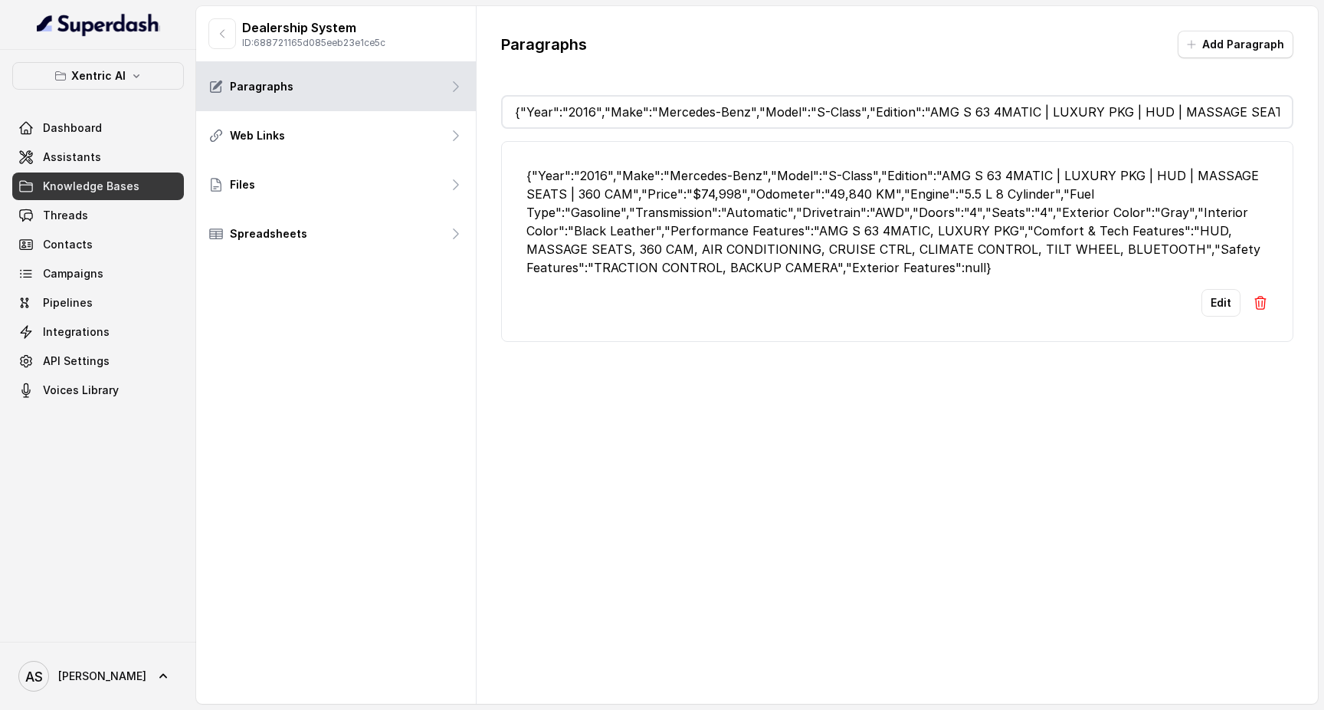
type input "{"Year":"2016","Make":"Mercedes-Benz","Model":"S-Class","Edition":"AMG S 63 4MA…"
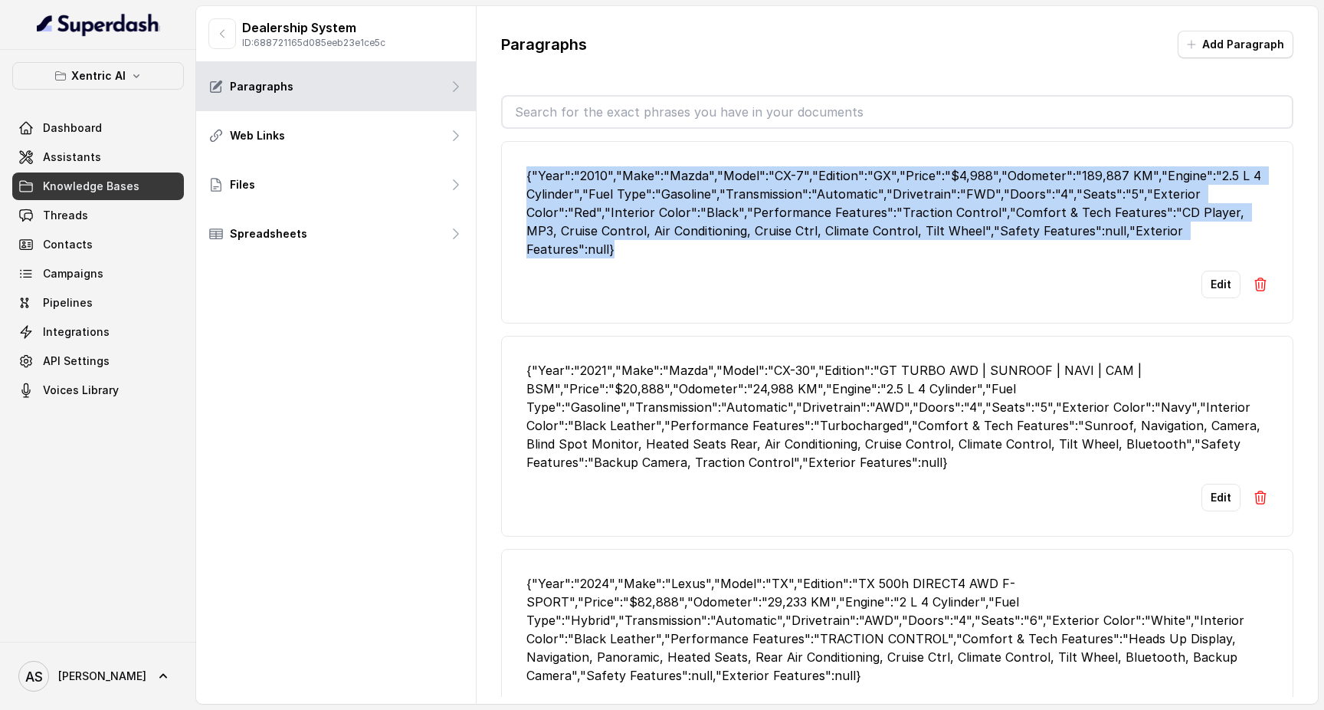
drag, startPoint x: 1234, startPoint y: 233, endPoint x: 516, endPoint y: 176, distance: 720.2
click at [516, 176] on li "{"Year":"2010","Make":"Mazda","Model":"CX-7","Edition":"GX","Price":"$4,988","O…" at bounding box center [897, 232] width 792 height 182
copy div "{"Year":"2010","Make":"Mazda","Model":"CX-7","Edition":"GX","Price":"$4,988","O…"
